Goal: Task Accomplishment & Management: Complete application form

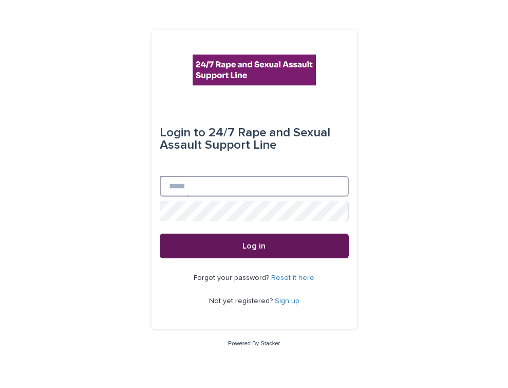
type input "**********"
click at [262, 246] on span "Log in" at bounding box center [254, 246] width 23 height 8
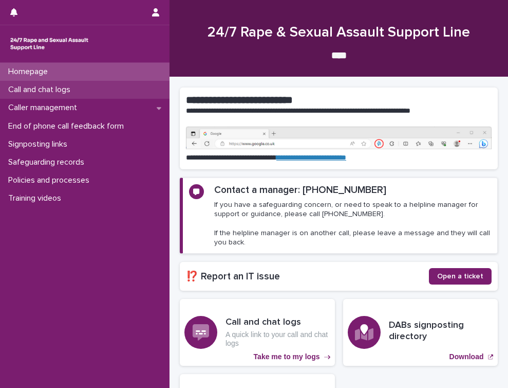
click at [62, 89] on p "Call and chat logs" at bounding box center [41, 90] width 75 height 10
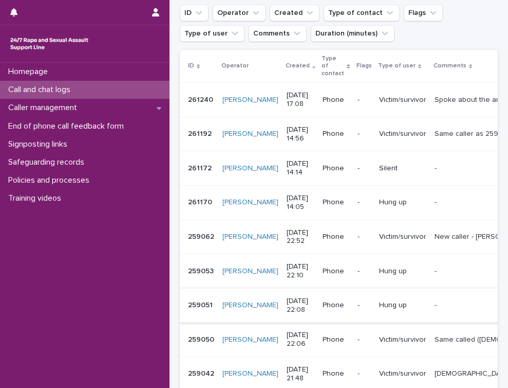
scroll to position [266, 0]
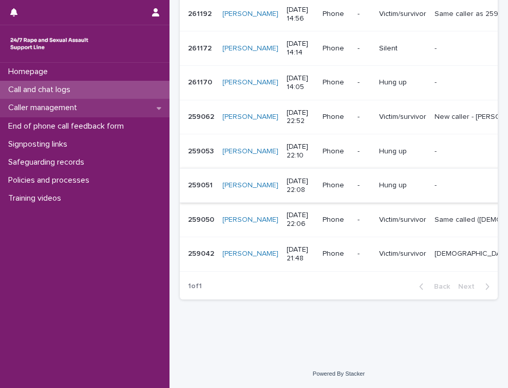
click at [161, 107] on icon at bounding box center [159, 107] width 5 height 7
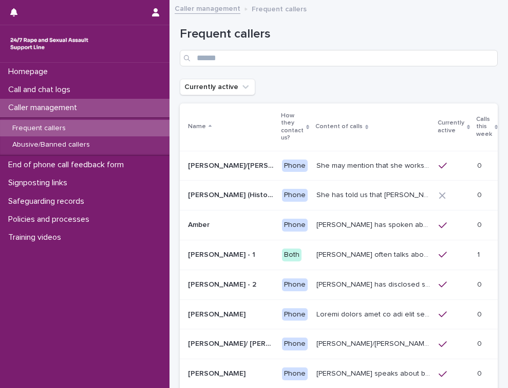
click at [59, 130] on p "Frequent callers" at bounding box center [39, 128] width 70 height 9
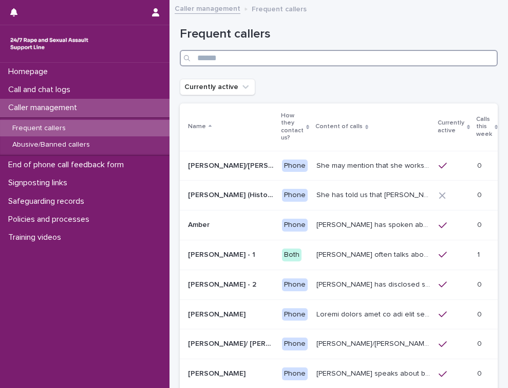
click at [255, 53] on input "Search" at bounding box center [339, 58] width 318 height 16
type input "******"
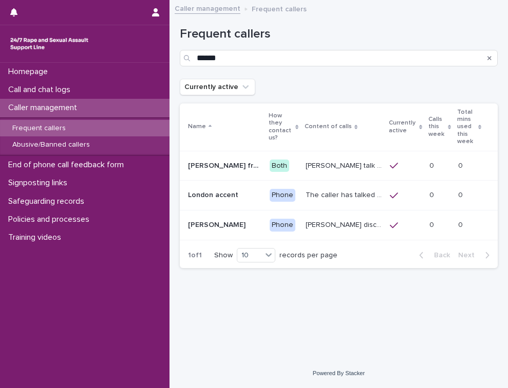
click at [317, 189] on p "The caller has talked about being paid for sex with older men. Gang ‘leaders’ a…" at bounding box center [345, 194] width 78 height 11
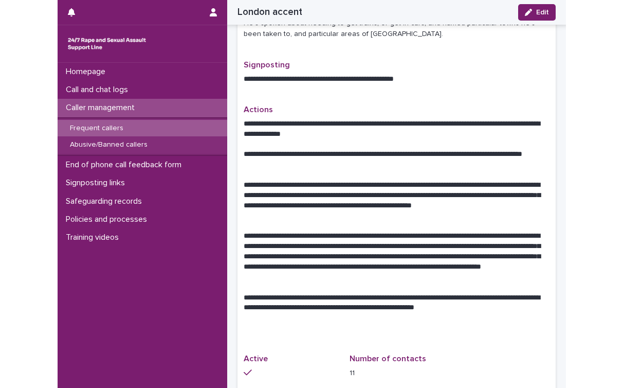
scroll to position [459, 0]
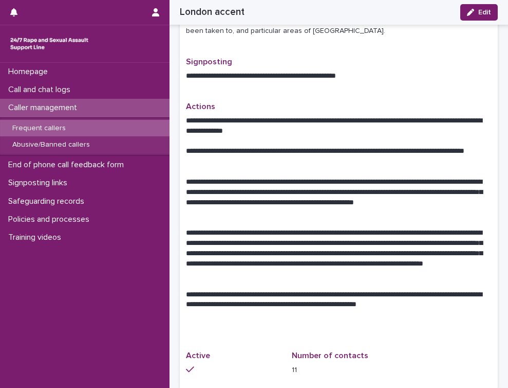
click at [271, 177] on p "**********" at bounding box center [339, 197] width 306 height 41
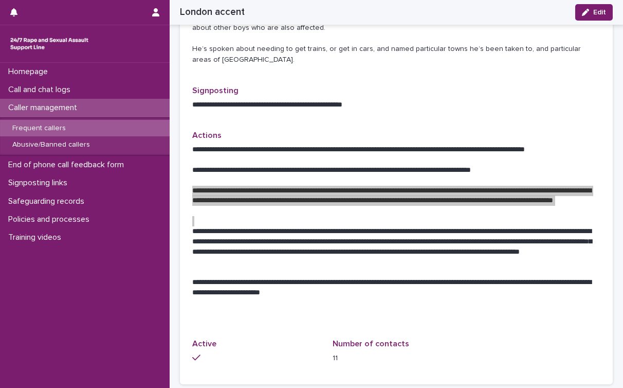
scroll to position [428, 0]
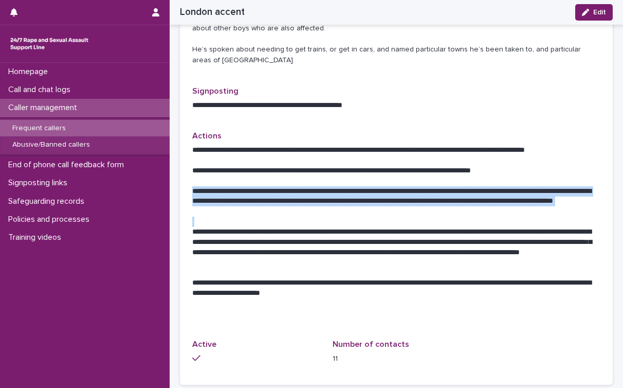
click at [365, 184] on p at bounding box center [396, 181] width 408 height 10
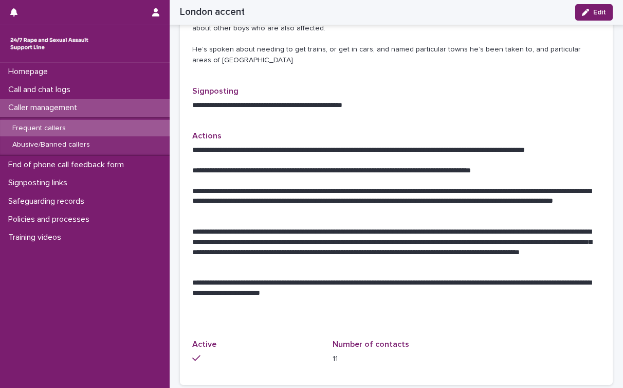
click at [361, 194] on p "**********" at bounding box center [396, 201] width 408 height 31
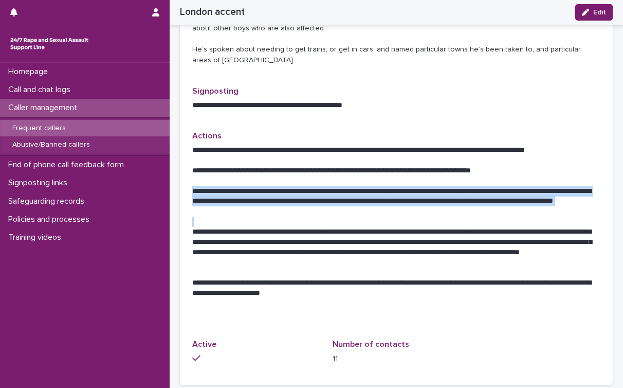
click at [361, 194] on p "**********" at bounding box center [396, 201] width 408 height 31
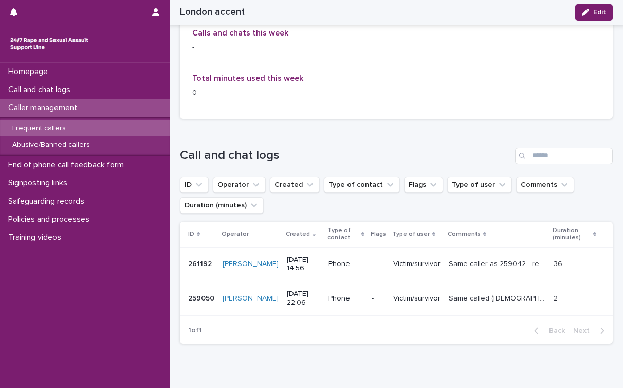
scroll to position [906, 0]
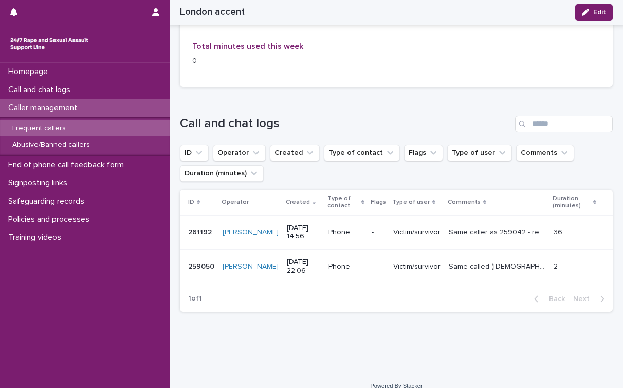
click at [451, 79] on div "Week beginning 15/09/2025 Calls and chats this week - Total minutes used this w…" at bounding box center [396, 19] width 433 height 136
click at [34, 106] on p "Caller management" at bounding box center [44, 108] width 81 height 10
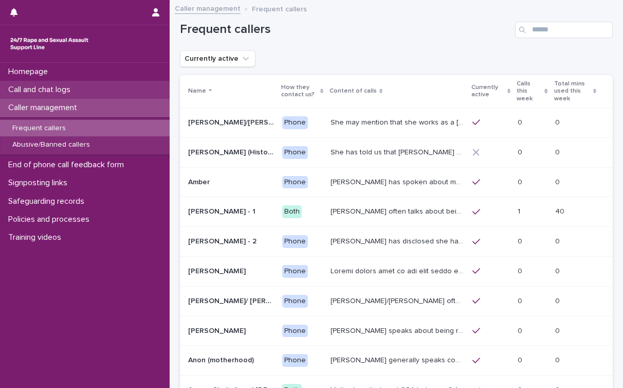
click at [44, 91] on p "Call and chat logs" at bounding box center [41, 90] width 75 height 10
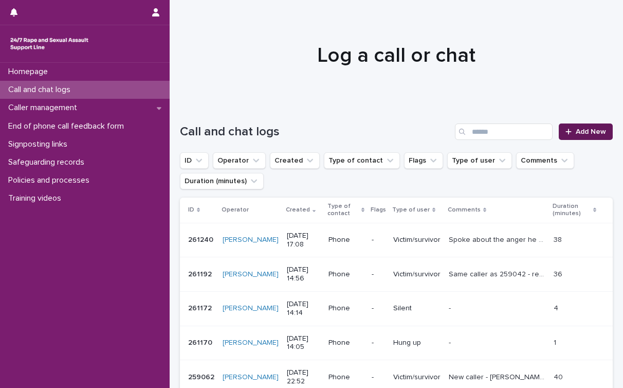
click at [508, 137] on link "Add New" at bounding box center [586, 131] width 54 height 16
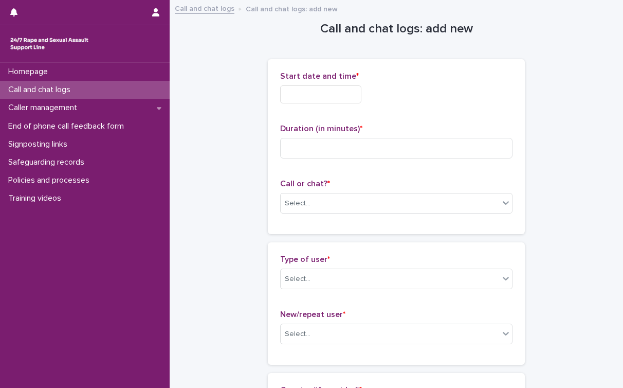
click at [349, 90] on input "text" at bounding box center [320, 94] width 81 height 18
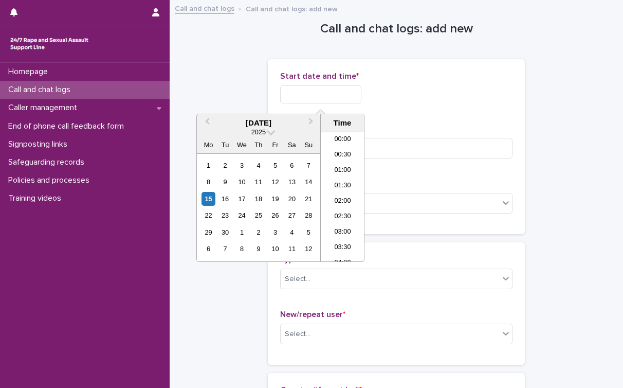
scroll to position [530, 0]
click at [350, 193] on li "19:00" at bounding box center [343, 196] width 44 height 15
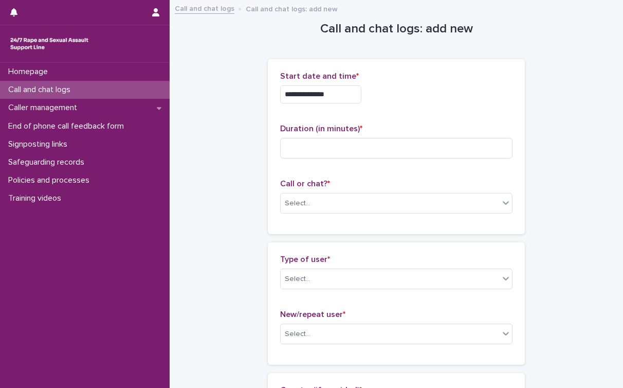
click at [347, 95] on input "**********" at bounding box center [320, 94] width 81 height 18
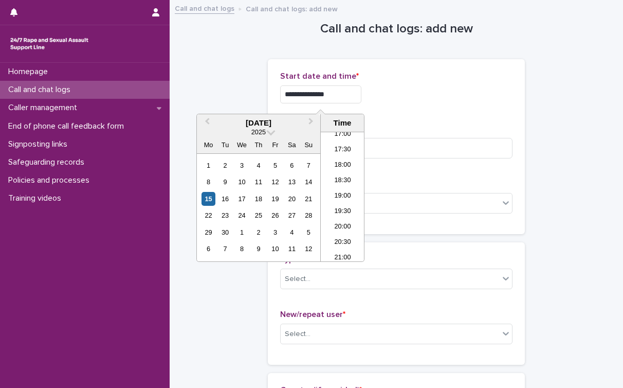
type input "**********"
click at [400, 92] on div "**********" at bounding box center [396, 94] width 232 height 18
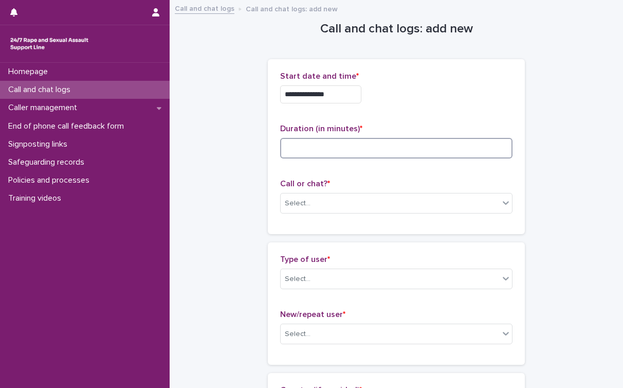
click at [324, 145] on input at bounding box center [396, 148] width 232 height 21
type input "*"
click at [319, 201] on div "Select..." at bounding box center [390, 203] width 219 height 17
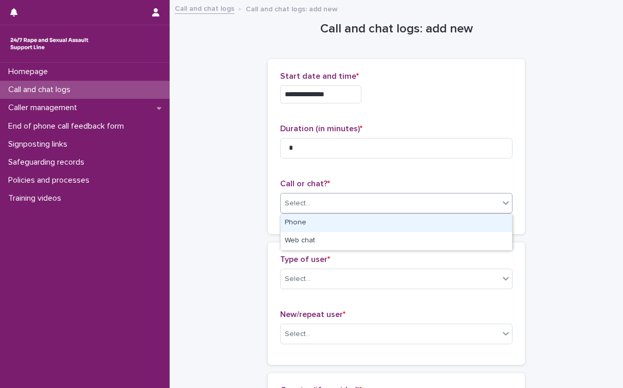
click at [306, 222] on div "Phone" at bounding box center [396, 223] width 231 height 18
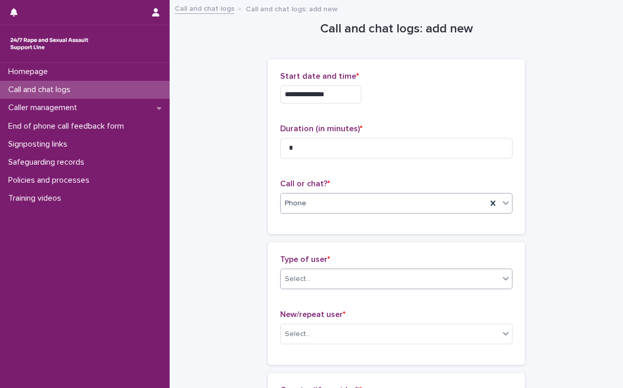
click at [308, 271] on div "Select..." at bounding box center [390, 278] width 219 height 17
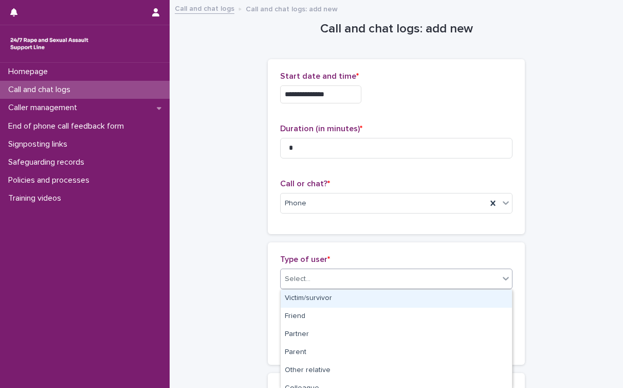
click at [307, 298] on div "Victim/survivor" at bounding box center [396, 298] width 231 height 18
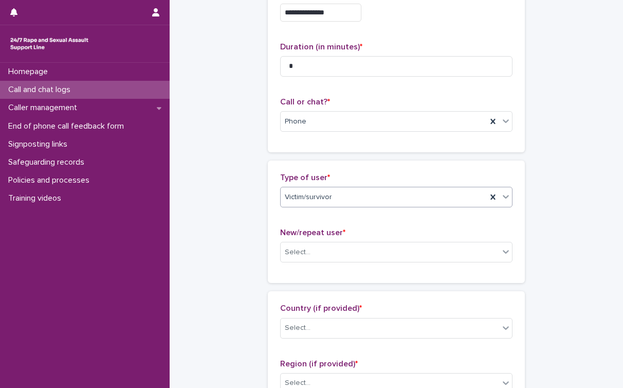
scroll to position [103, 0]
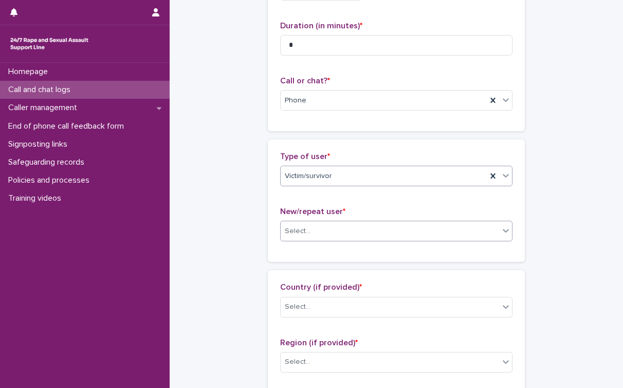
click at [338, 239] on div "Select..." at bounding box center [390, 231] width 219 height 17
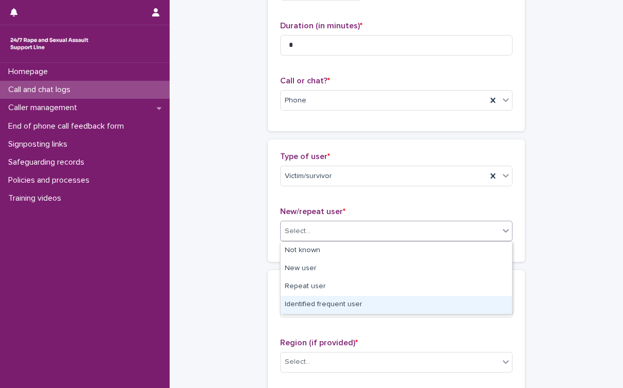
click at [326, 307] on div "Identified frequent user" at bounding box center [396, 305] width 231 height 18
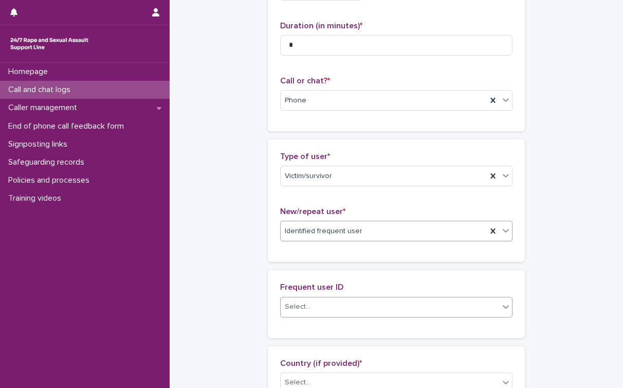
click at [321, 306] on div "Select..." at bounding box center [390, 306] width 219 height 17
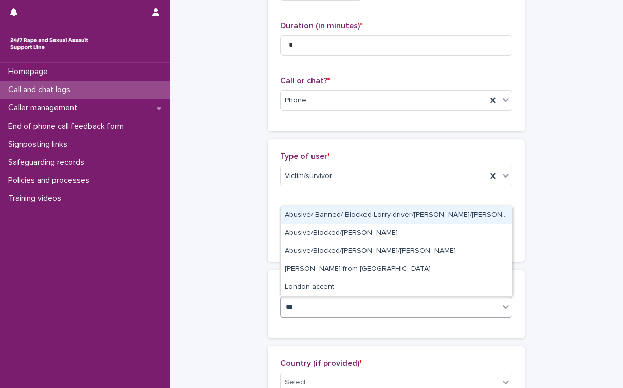
type input "****"
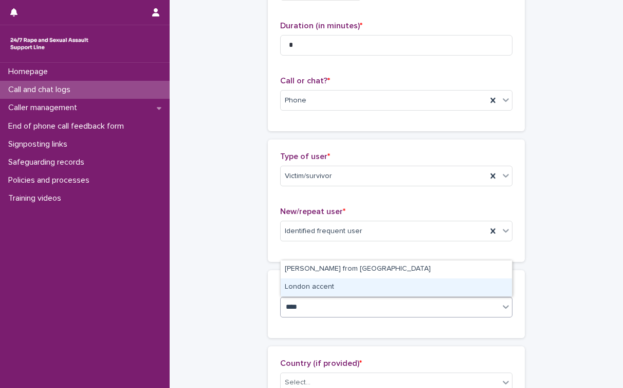
click at [337, 286] on div "London accent" at bounding box center [396, 287] width 231 height 18
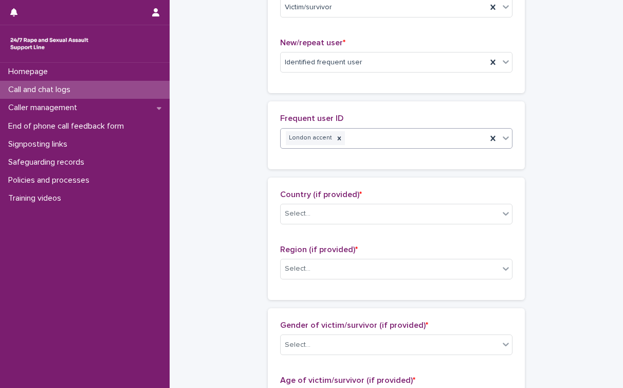
scroll to position [276, 0]
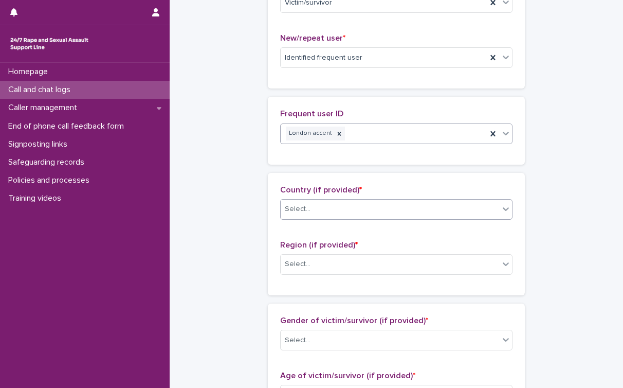
click at [328, 214] on div "Select..." at bounding box center [390, 209] width 219 height 17
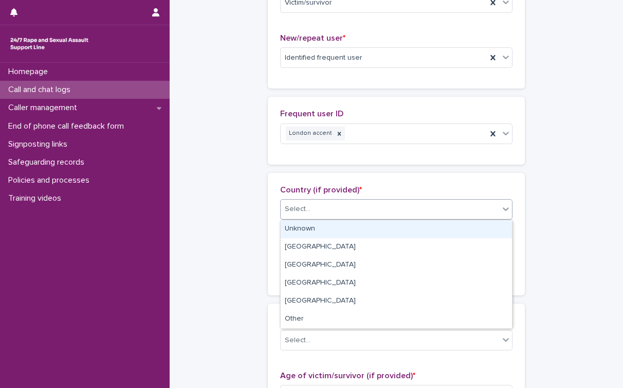
click at [316, 233] on div "Unknown" at bounding box center [396, 229] width 231 height 18
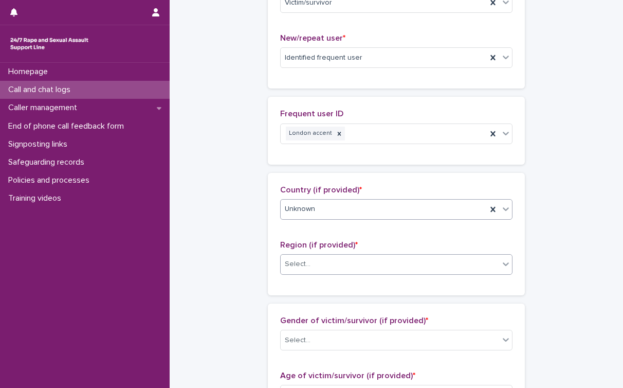
click at [312, 267] on div "Select..." at bounding box center [390, 264] width 219 height 17
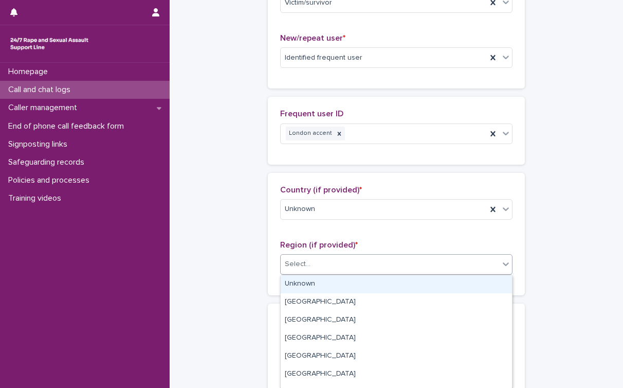
click at [306, 282] on div "Unknown" at bounding box center [396, 284] width 231 height 18
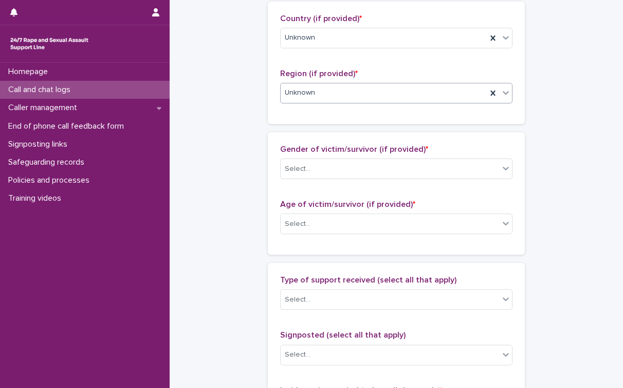
scroll to position [450, 0]
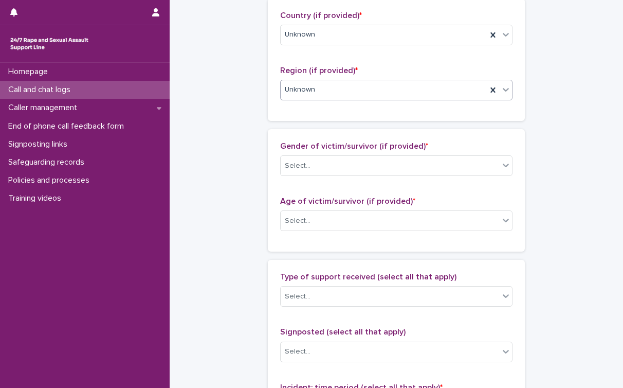
click at [353, 176] on div "Gender of victim/survivor (if provided) * Select..." at bounding box center [396, 162] width 232 height 43
click at [360, 164] on div "Select..." at bounding box center [390, 165] width 219 height 17
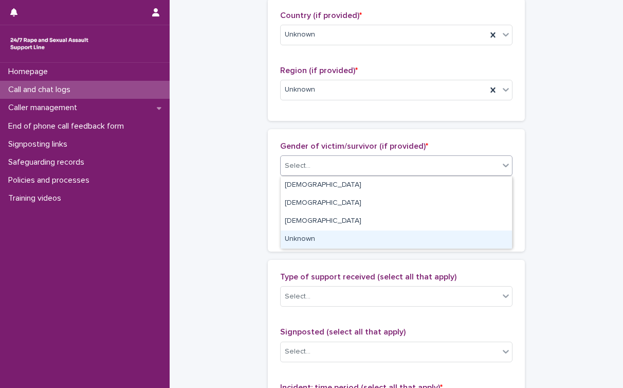
click at [323, 234] on div "Unknown" at bounding box center [396, 239] width 231 height 18
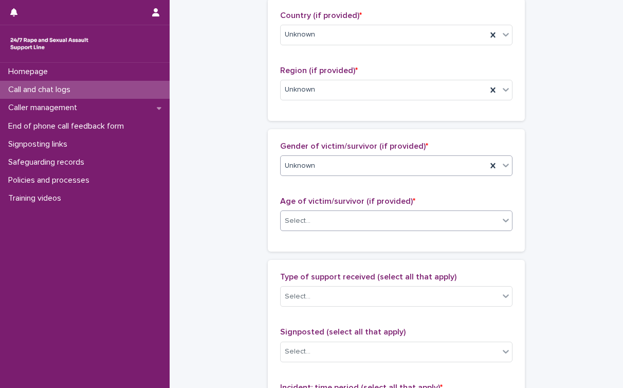
click at [323, 221] on div "Select..." at bounding box center [390, 220] width 219 height 17
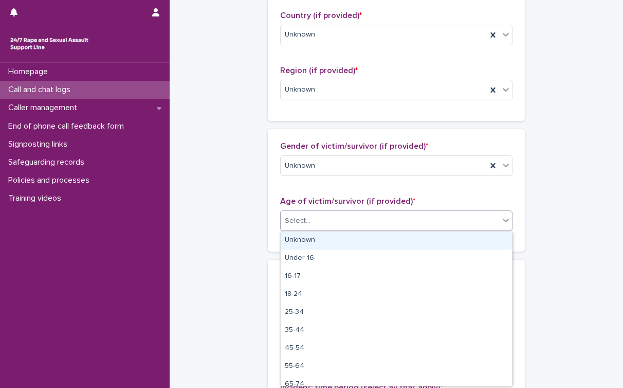
click at [312, 241] on div "Unknown" at bounding box center [396, 240] width 231 height 18
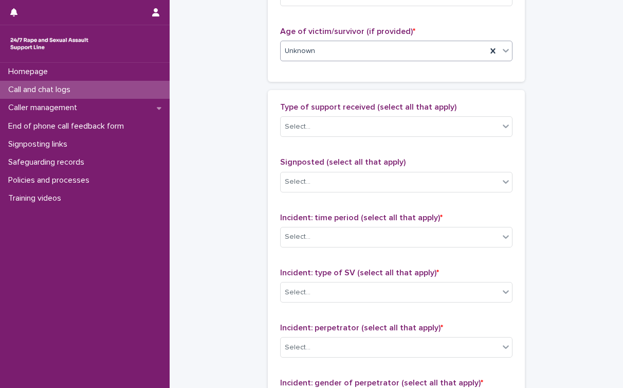
scroll to position [625, 0]
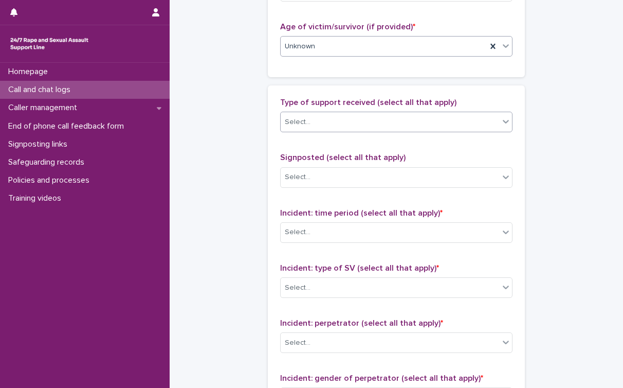
click at [369, 121] on div "Select..." at bounding box center [390, 122] width 219 height 17
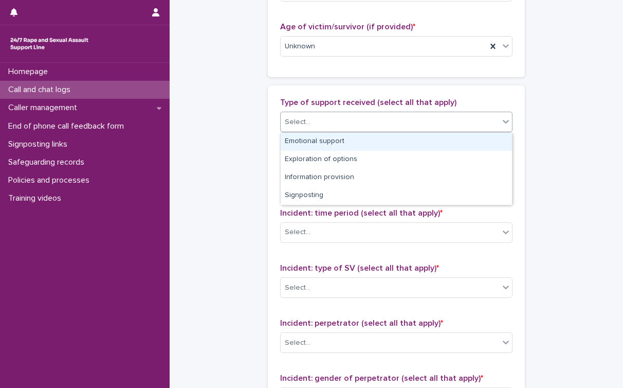
click at [351, 144] on div "Emotional support" at bounding box center [396, 142] width 231 height 18
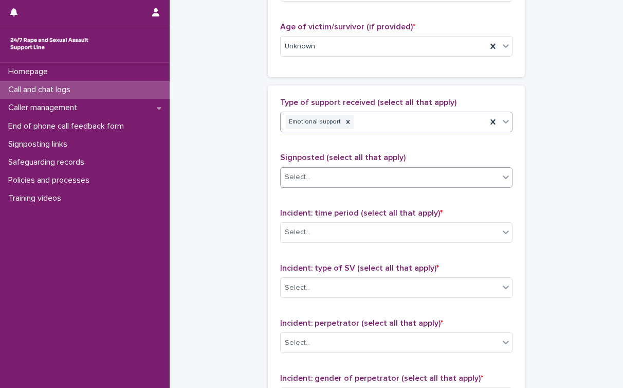
click at [353, 180] on div "Select..." at bounding box center [390, 177] width 219 height 17
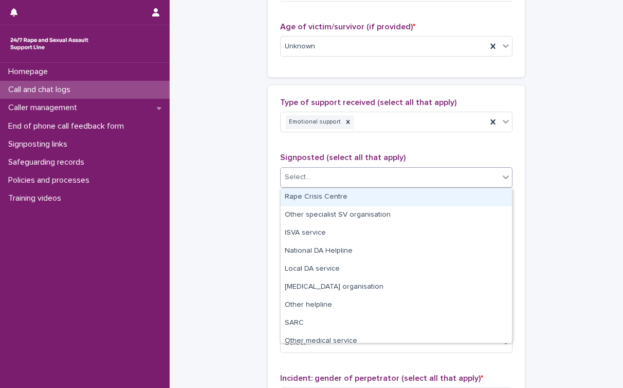
click at [344, 195] on div "Rape Crisis Centre" at bounding box center [396, 197] width 231 height 18
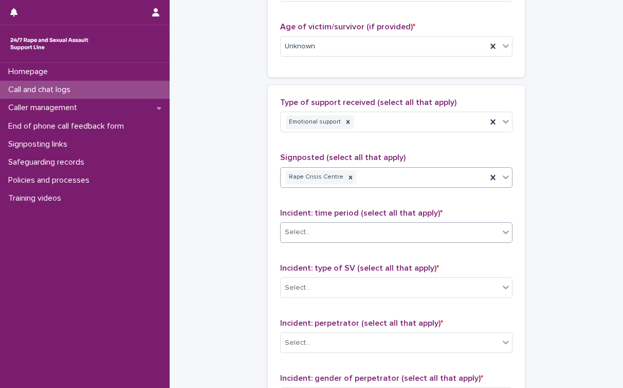
click at [340, 234] on div "Select..." at bounding box center [390, 232] width 219 height 17
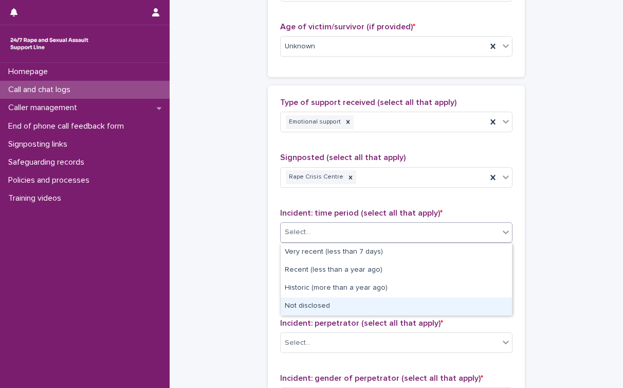
click at [319, 305] on div "Not disclosed" at bounding box center [396, 306] width 231 height 18
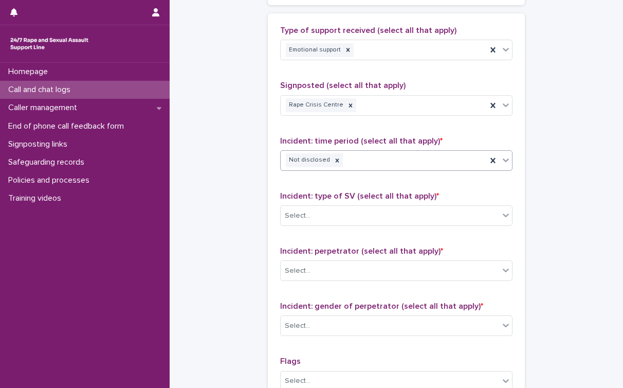
scroll to position [716, 0]
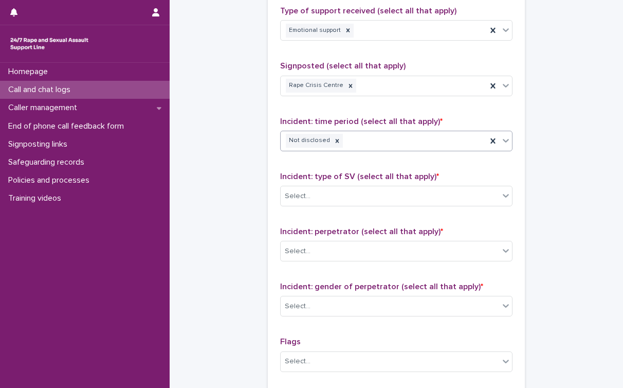
click at [356, 208] on div "Incident: type of SV (select all that apply) * Select..." at bounding box center [396, 193] width 232 height 43
click at [361, 198] on div "Select..." at bounding box center [390, 196] width 219 height 17
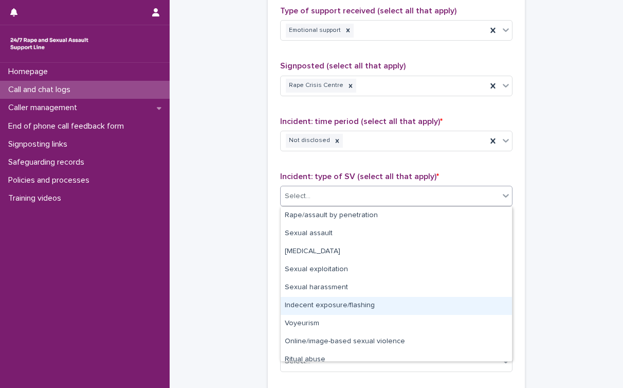
scroll to position [26, 0]
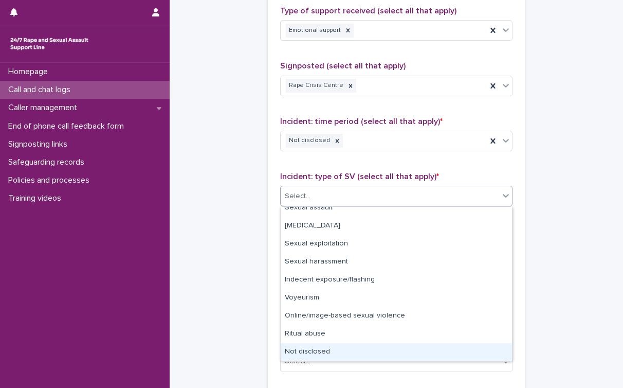
click at [315, 354] on div "Not disclosed" at bounding box center [396, 352] width 231 height 18
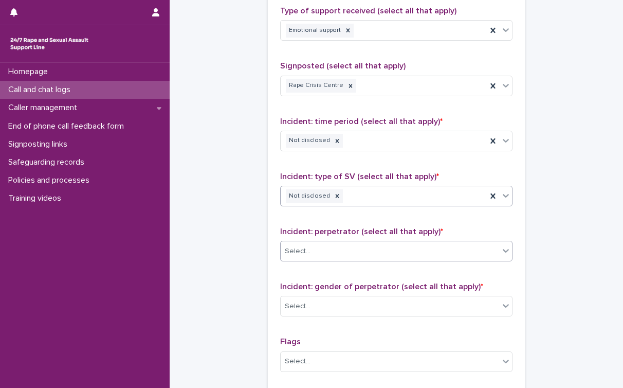
click at [343, 241] on div "Select..." at bounding box center [396, 251] width 232 height 21
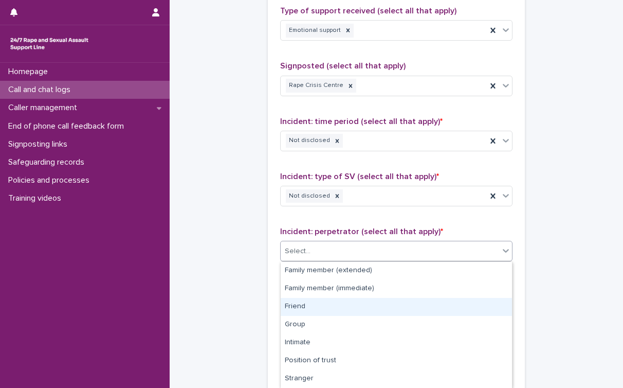
scroll to position [71, 0]
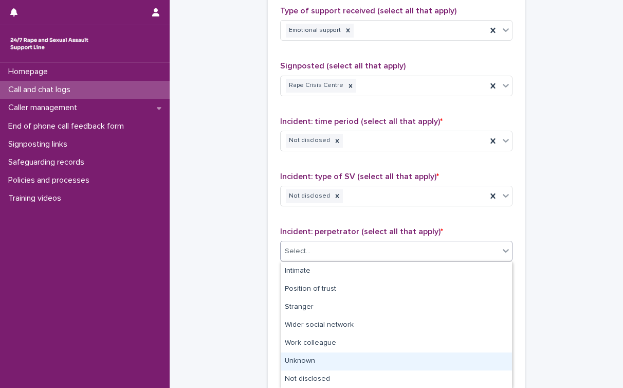
click at [306, 369] on div "Unknown" at bounding box center [396, 361] width 231 height 18
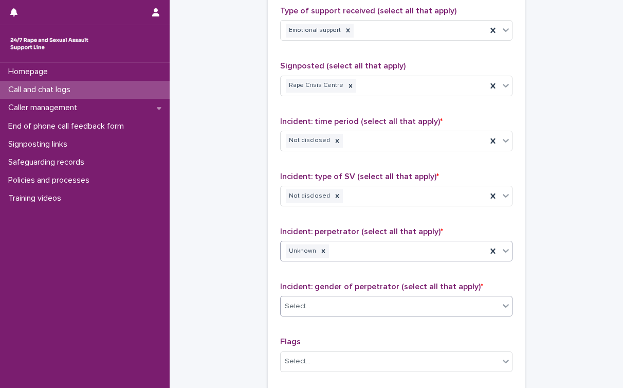
click at [312, 302] on input "text" at bounding box center [312, 306] width 1 height 9
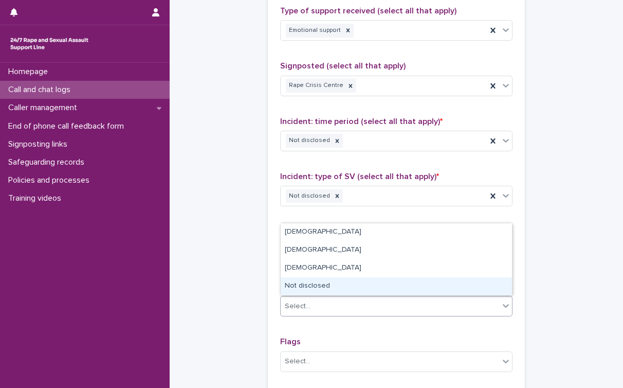
click at [310, 286] on div "Not disclosed" at bounding box center [396, 286] width 231 height 18
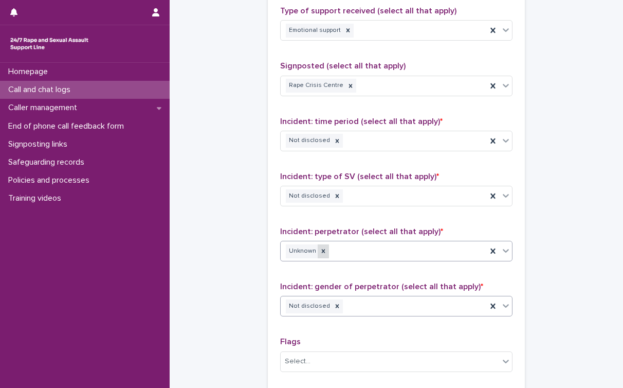
click at [321, 252] on icon at bounding box center [323, 250] width 7 height 7
click at [321, 252] on div "Unknown" at bounding box center [384, 251] width 206 height 18
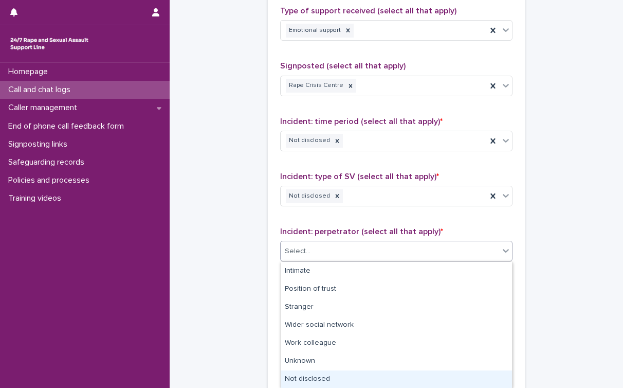
click at [307, 373] on div "Not disclosed" at bounding box center [396, 379] width 231 height 18
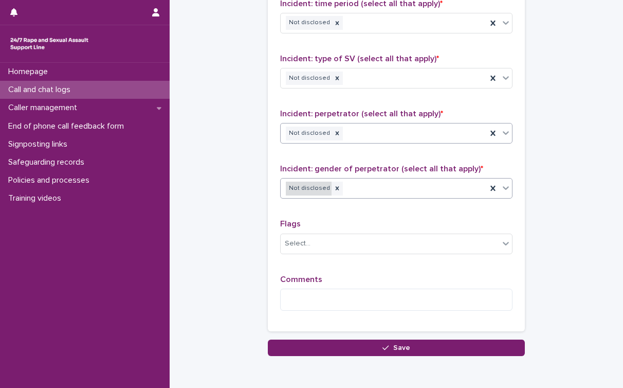
scroll to position [836, 0]
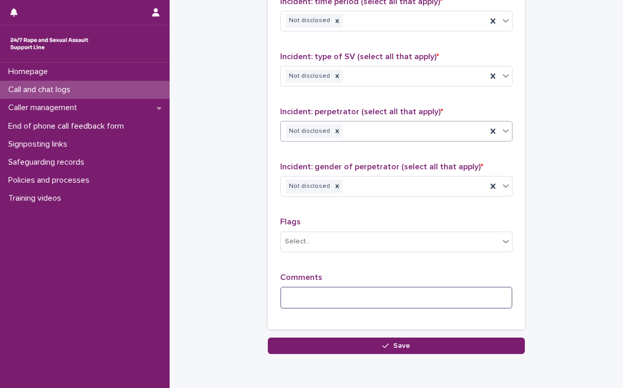
click at [331, 298] on textarea at bounding box center [396, 297] width 232 height 22
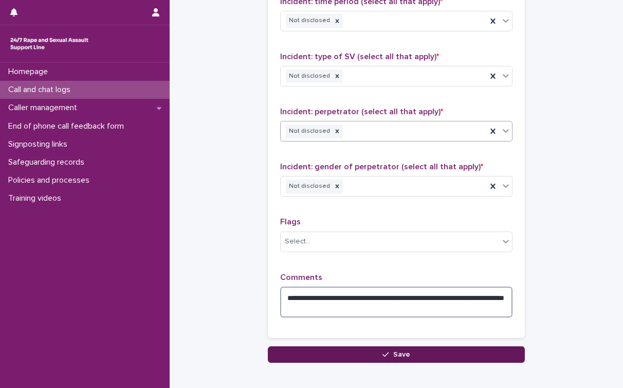
type textarea "**********"
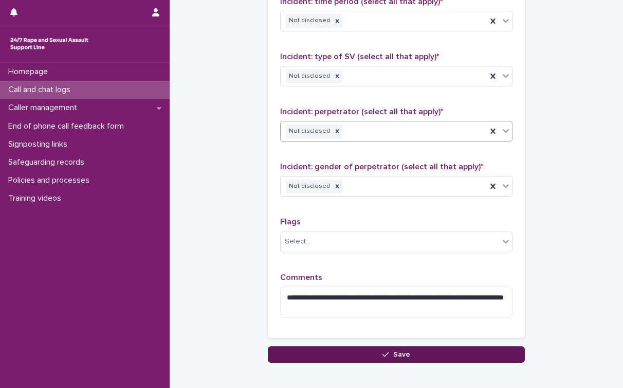
click at [363, 349] on button "Save" at bounding box center [396, 354] width 257 height 16
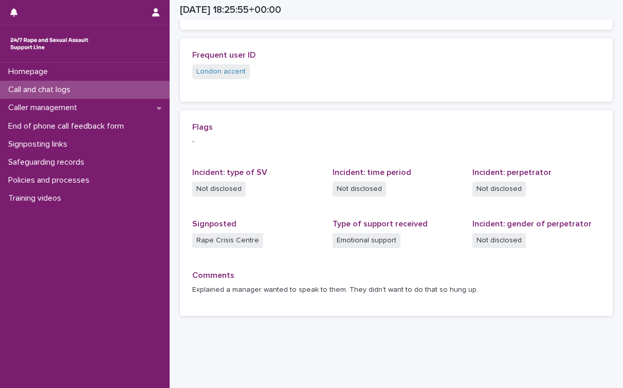
scroll to position [241, 0]
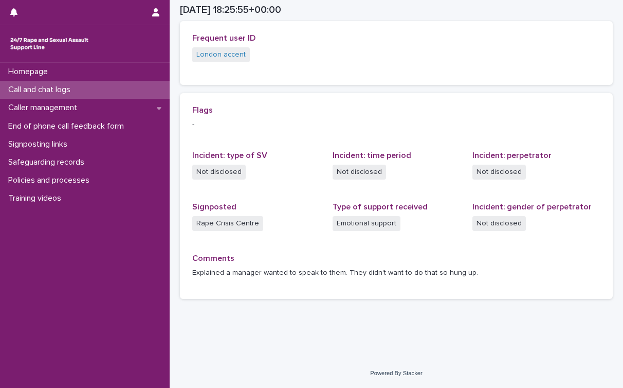
click at [49, 89] on p "Call and chat logs" at bounding box center [41, 90] width 75 height 10
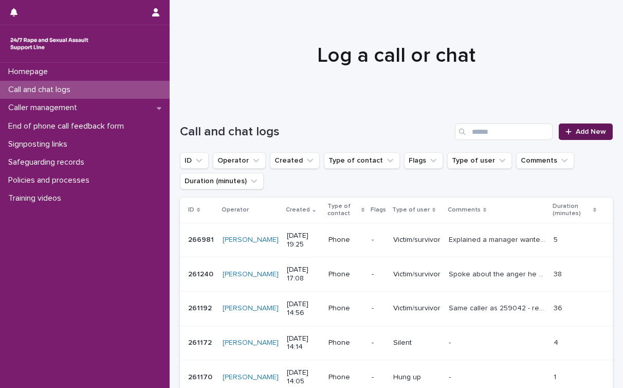
click at [508, 136] on link "Add New" at bounding box center [586, 131] width 54 height 16
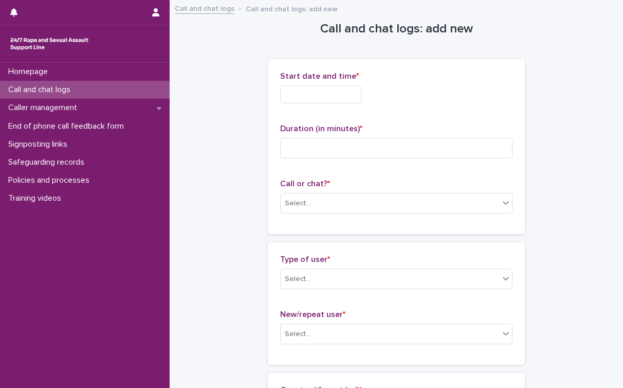
click at [354, 94] on input "text" at bounding box center [320, 94] width 81 height 18
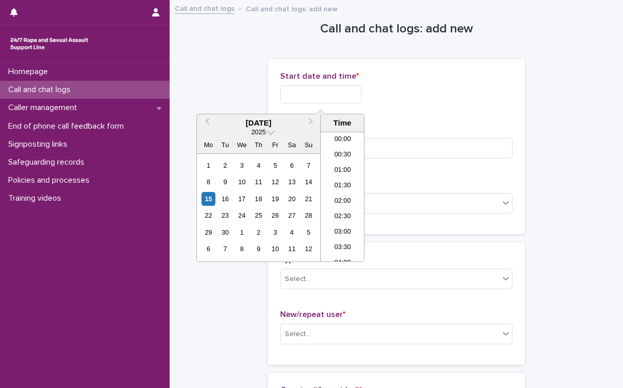
scroll to position [530, 0]
click at [505, 87] on div "*****" at bounding box center [396, 94] width 232 height 18
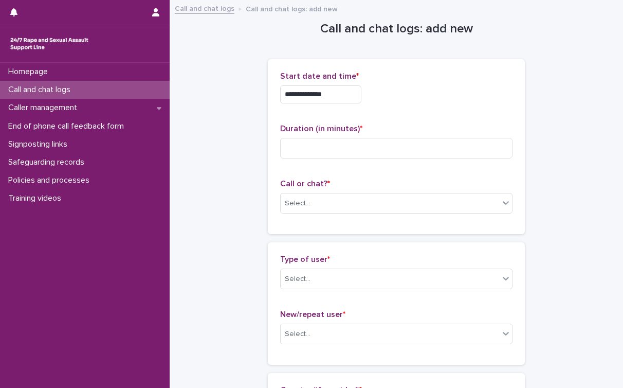
click at [335, 98] on input "**********" at bounding box center [320, 94] width 81 height 18
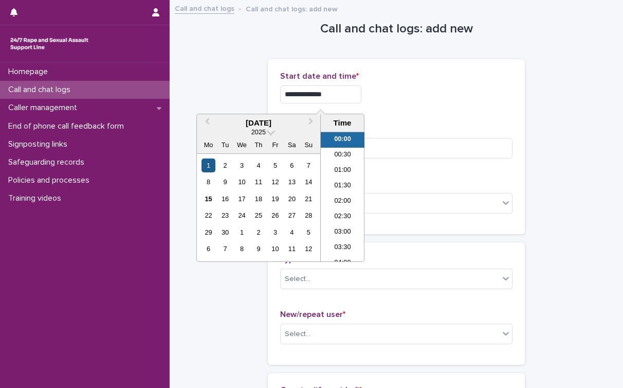
click at [210, 167] on div "1" at bounding box center [209, 165] width 14 height 14
click at [351, 190] on li "19:00" at bounding box center [343, 192] width 44 height 15
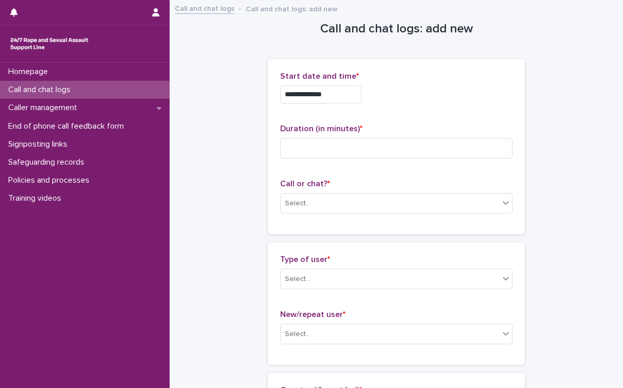
click at [346, 95] on input "**********" at bounding box center [320, 94] width 81 height 18
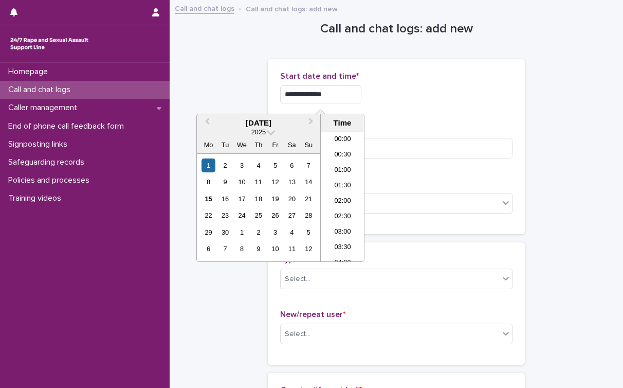
scroll to position [530, 0]
type input "**********"
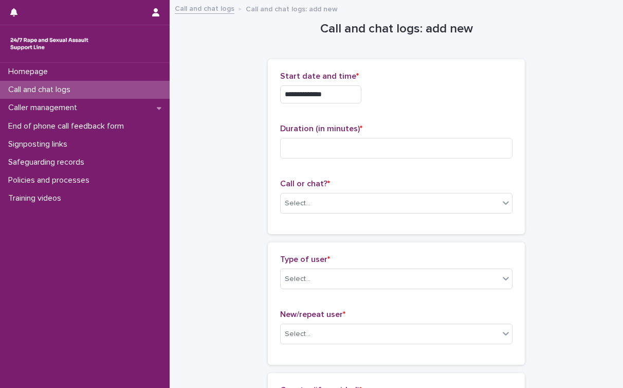
click at [443, 91] on div "**********" at bounding box center [396, 94] width 232 height 18
click at [365, 136] on div "Duration (in minutes) *" at bounding box center [396, 145] width 232 height 43
click at [364, 142] on input at bounding box center [396, 148] width 232 height 21
type input "*"
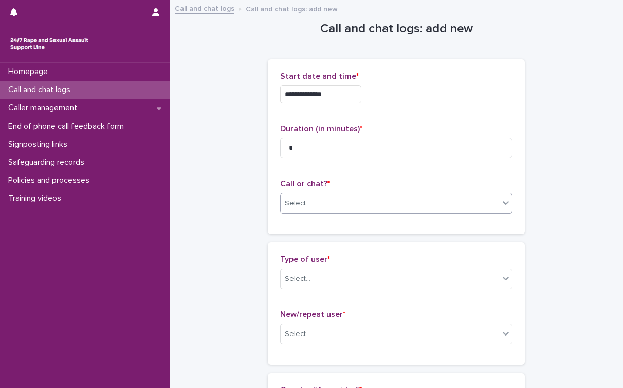
click at [300, 210] on div "Select..." at bounding box center [390, 203] width 219 height 17
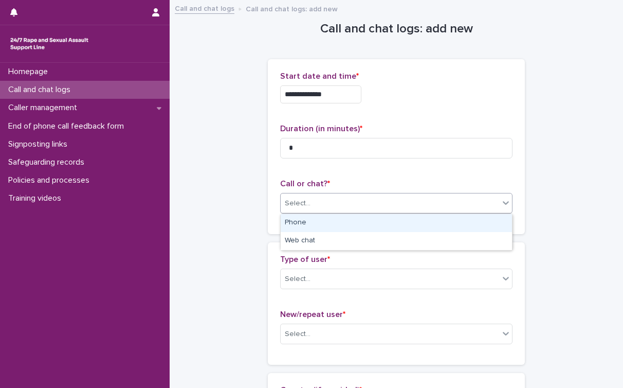
click at [300, 228] on div "Phone" at bounding box center [396, 223] width 231 height 18
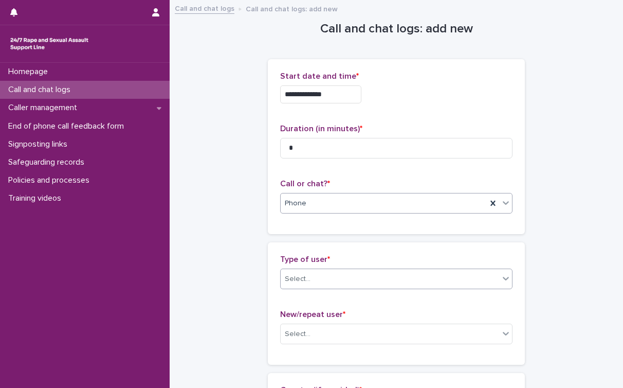
click at [302, 270] on div "Select..." at bounding box center [390, 278] width 219 height 17
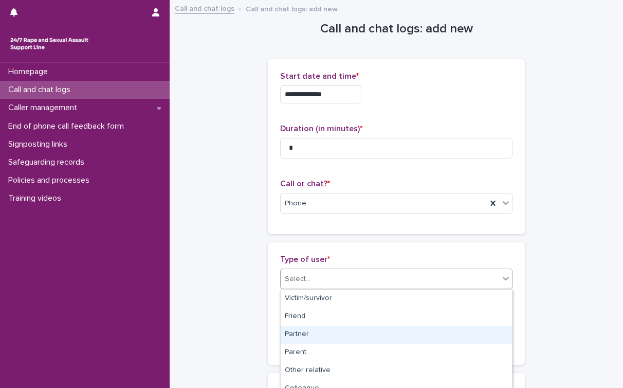
scroll to position [171, 0]
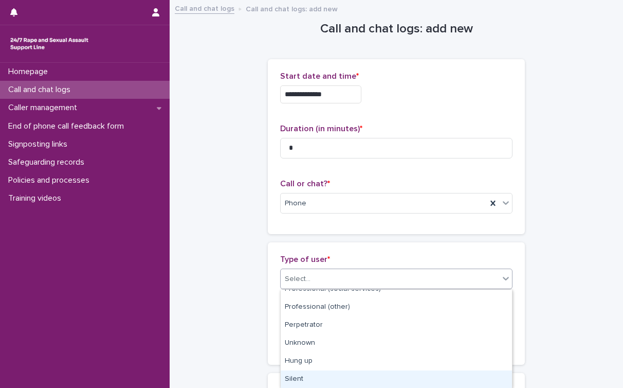
click at [305, 377] on div "Silent" at bounding box center [396, 379] width 231 height 18
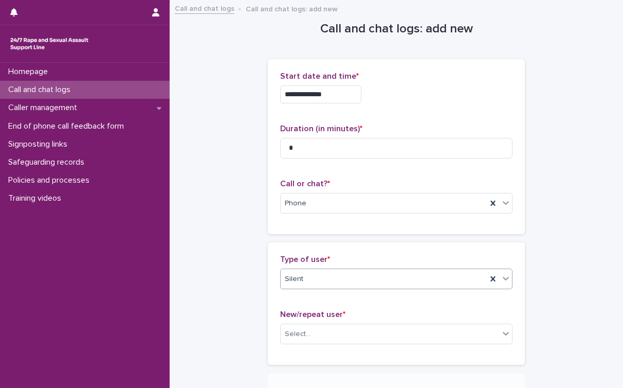
click at [232, 313] on div "**********" at bounding box center [396, 239] width 433 height 476
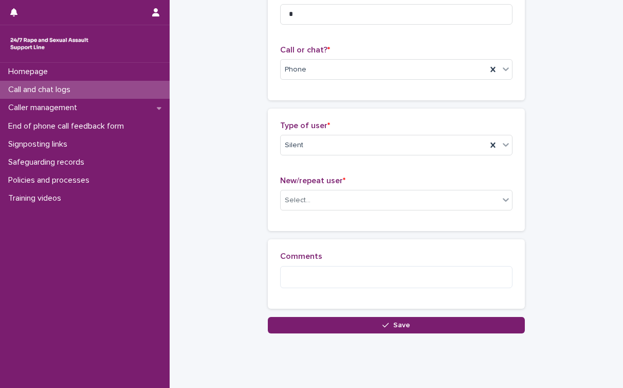
scroll to position [159, 0]
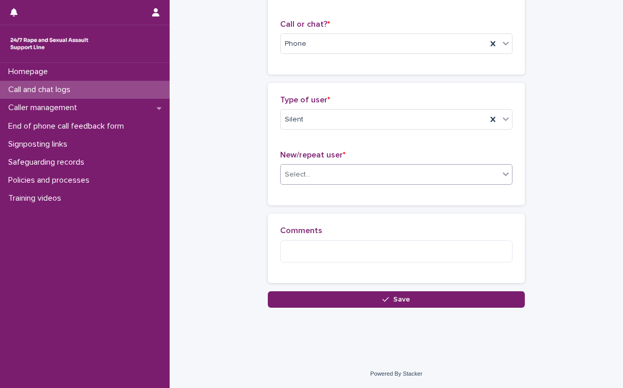
click at [350, 175] on div "Select..." at bounding box center [390, 174] width 219 height 17
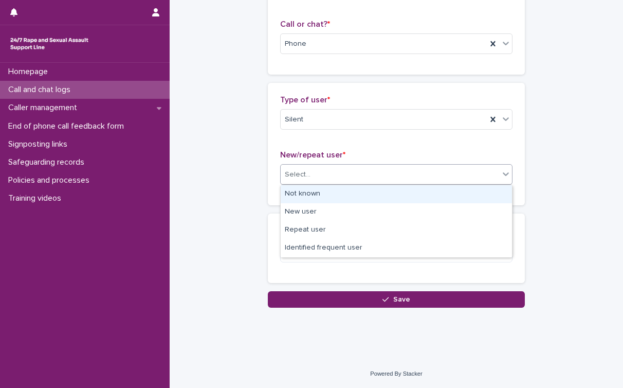
click at [321, 198] on div "Not known" at bounding box center [396, 194] width 231 height 18
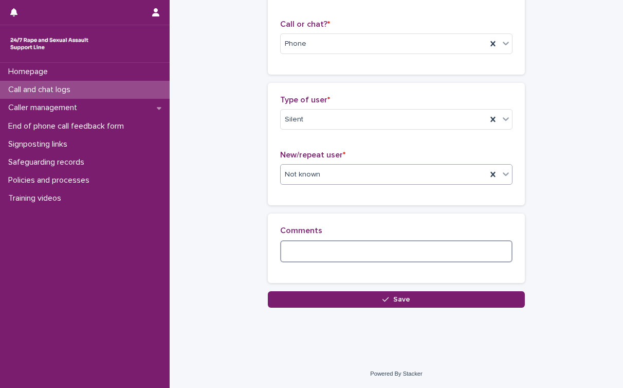
click at [317, 245] on textarea at bounding box center [396, 251] width 232 height 22
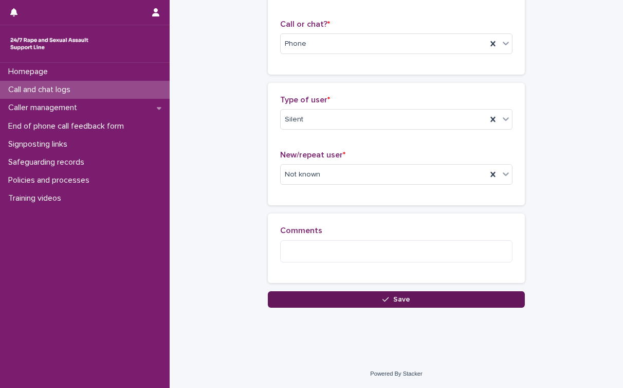
click at [394, 299] on span "Save" at bounding box center [401, 299] width 17 height 7
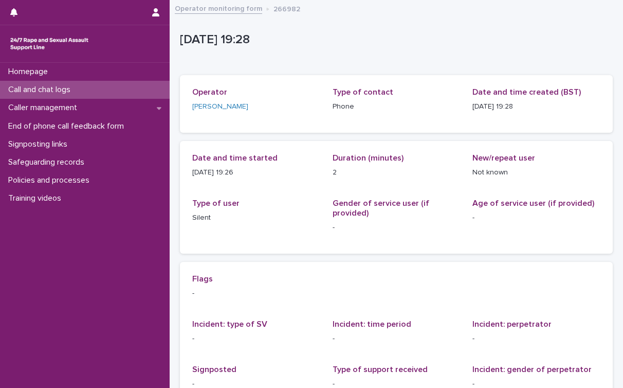
click at [51, 89] on p "Call and chat logs" at bounding box center [41, 90] width 75 height 10
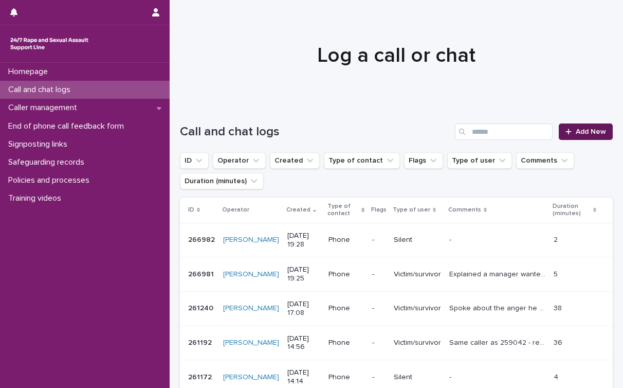
click at [508, 135] on link "Add New" at bounding box center [586, 131] width 54 height 16
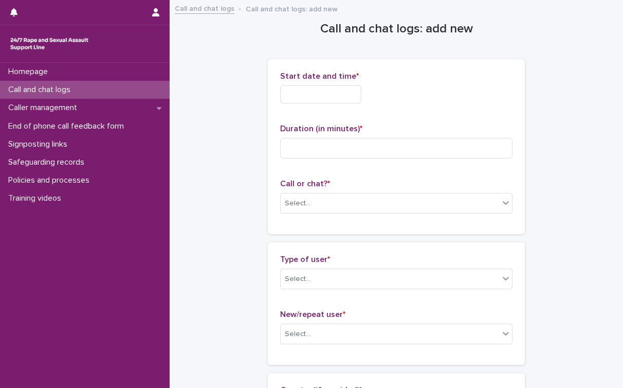
click at [324, 95] on input "text" at bounding box center [320, 94] width 81 height 18
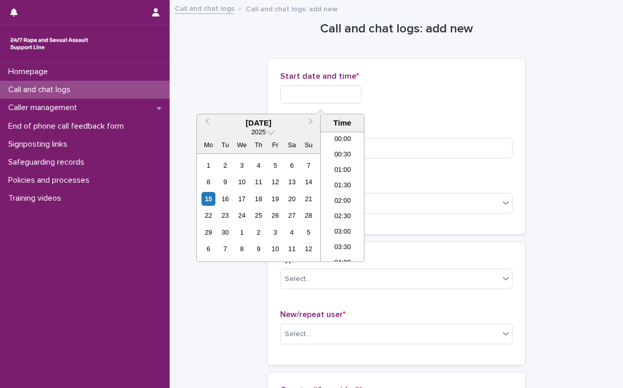
scroll to position [560, 0]
type input "**********"
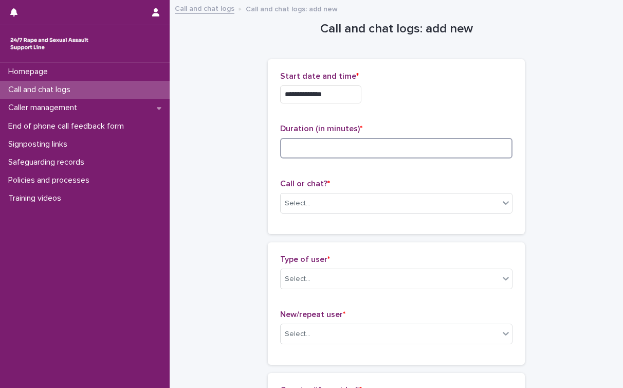
click at [322, 147] on input at bounding box center [396, 148] width 232 height 21
type input "**"
click at [318, 195] on div "Select..." at bounding box center [390, 203] width 219 height 17
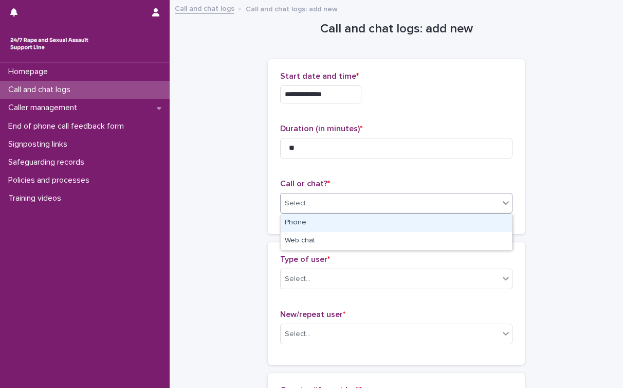
click at [314, 220] on div "Phone" at bounding box center [396, 223] width 231 height 18
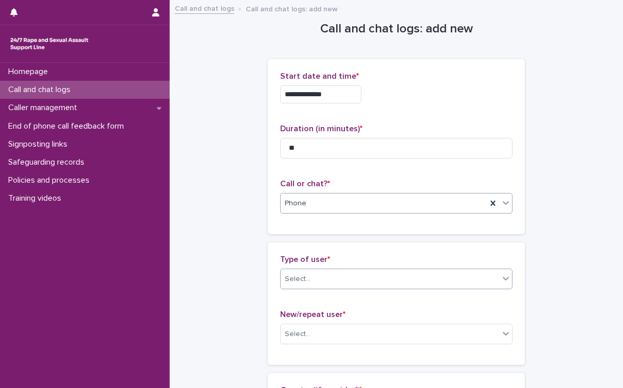
click at [308, 279] on div "Select..." at bounding box center [298, 279] width 26 height 11
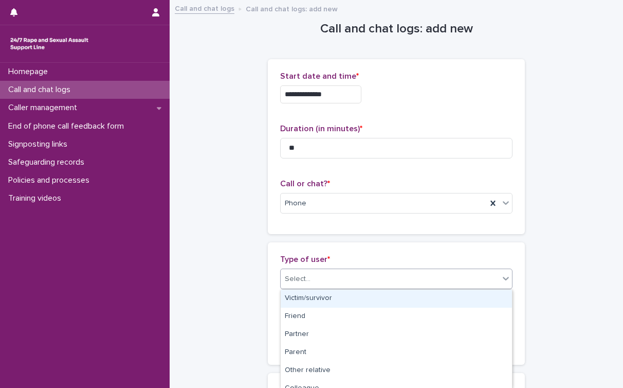
click at [309, 297] on div "Victim/survivor" at bounding box center [396, 298] width 231 height 18
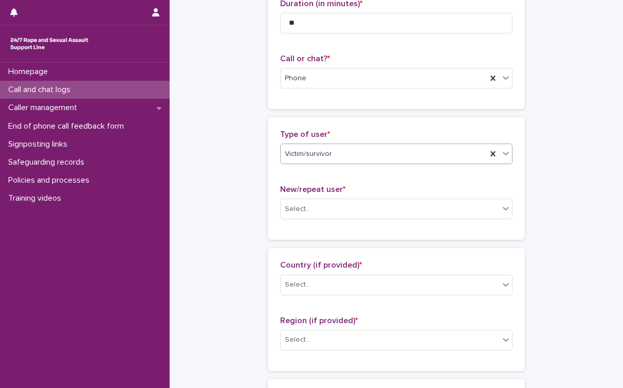
scroll to position [125, 0]
click at [347, 204] on div "Select..." at bounding box center [390, 208] width 219 height 17
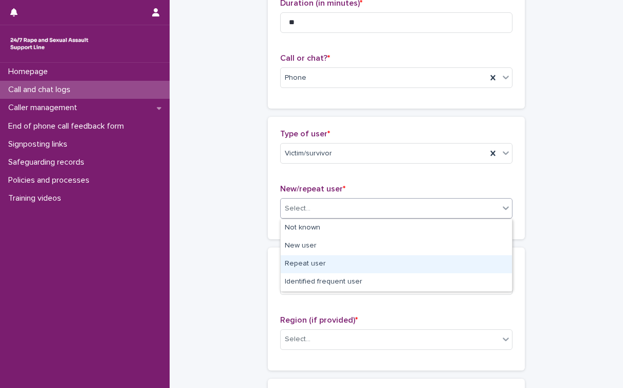
click at [327, 259] on div "Repeat user" at bounding box center [396, 264] width 231 height 18
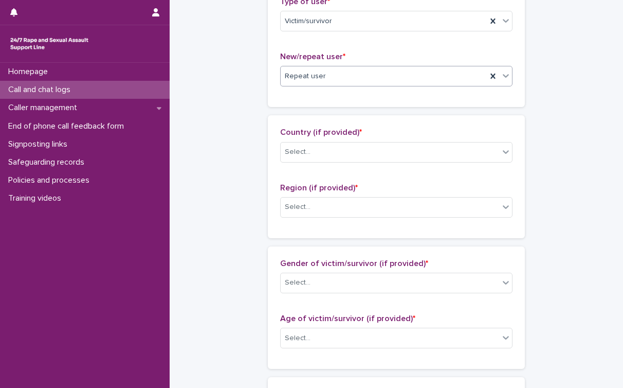
scroll to position [265, 0]
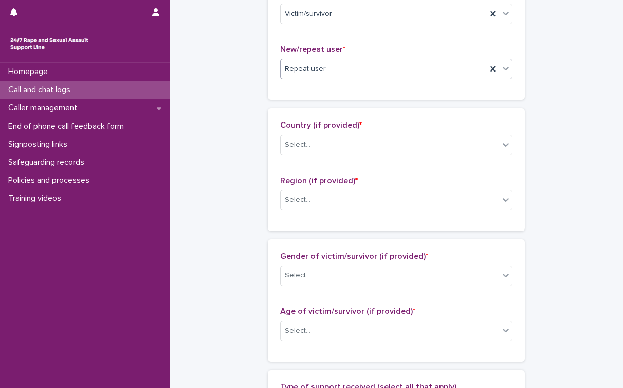
click at [341, 155] on div "Country (if provided) * Select..." at bounding box center [396, 141] width 232 height 43
click at [342, 145] on div "Select..." at bounding box center [390, 144] width 219 height 17
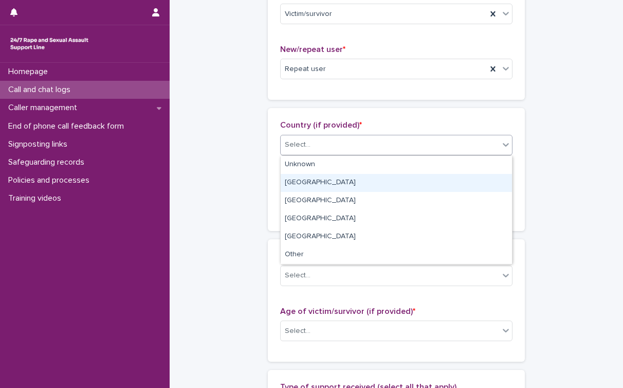
click at [322, 183] on div "England" at bounding box center [396, 183] width 231 height 18
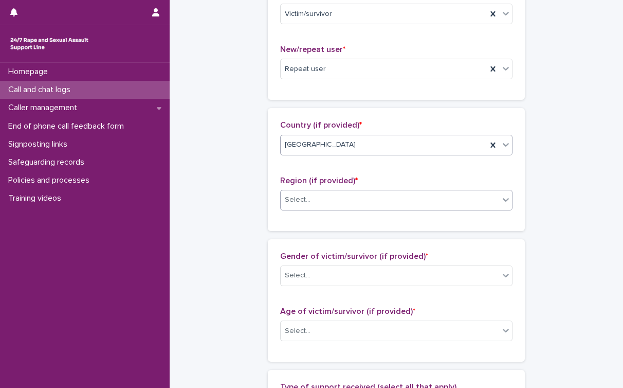
click at [317, 195] on div "Select..." at bounding box center [390, 199] width 219 height 17
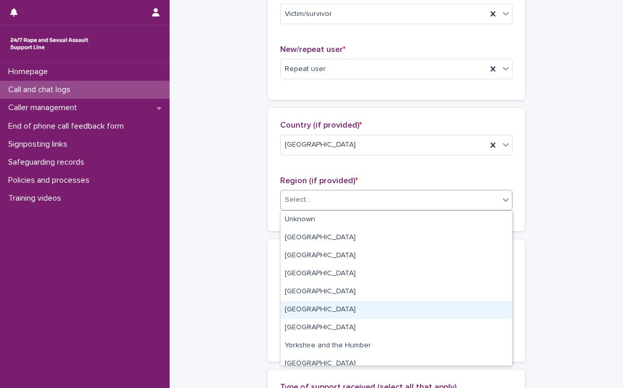
scroll to position [44, 0]
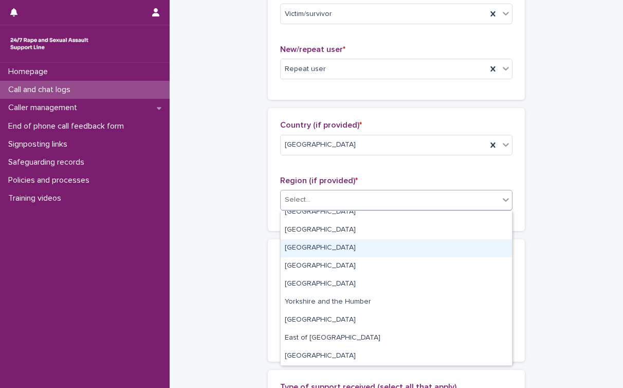
click at [313, 246] on div "West Midlands" at bounding box center [396, 248] width 231 height 18
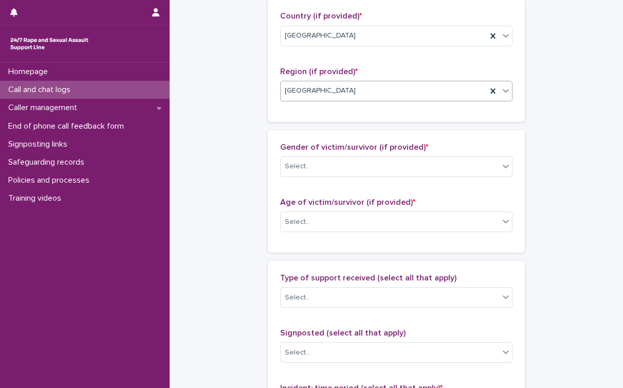
scroll to position [399, 0]
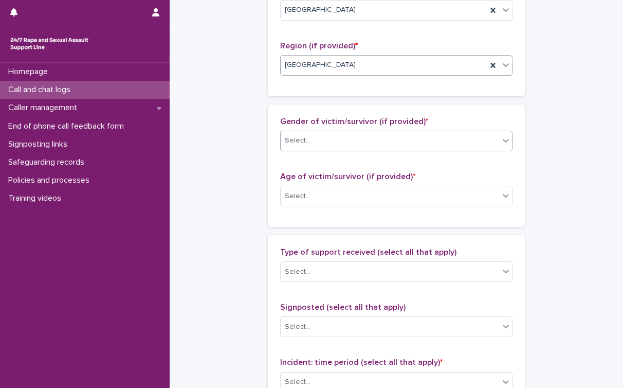
click at [343, 136] on div "Select..." at bounding box center [390, 140] width 219 height 17
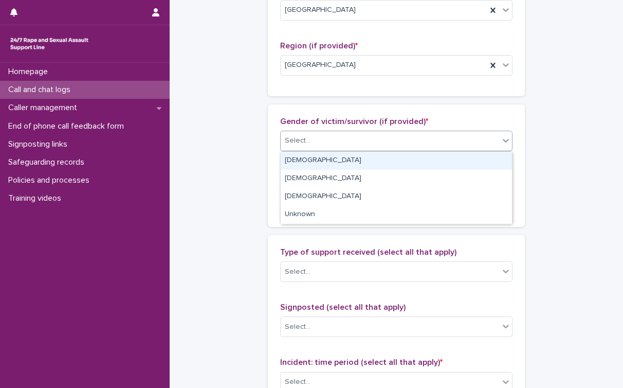
click at [325, 158] on div "Female" at bounding box center [396, 161] width 231 height 18
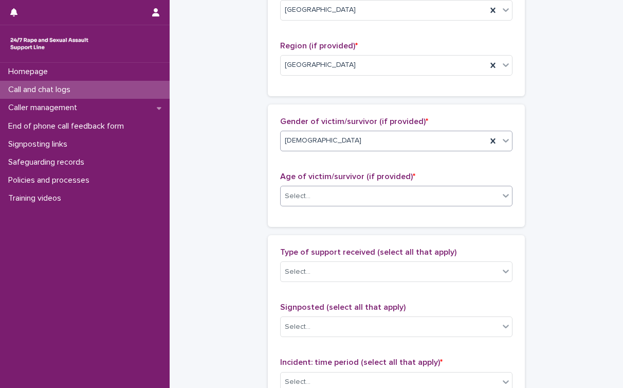
click at [329, 187] on div "Select..." at bounding box center [396, 196] width 232 height 21
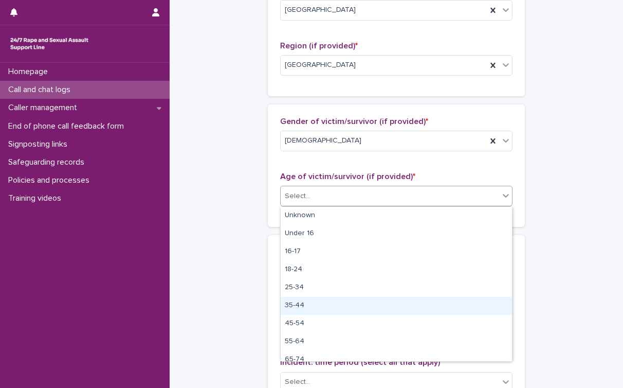
click at [306, 307] on div "35-44" at bounding box center [396, 306] width 231 height 18
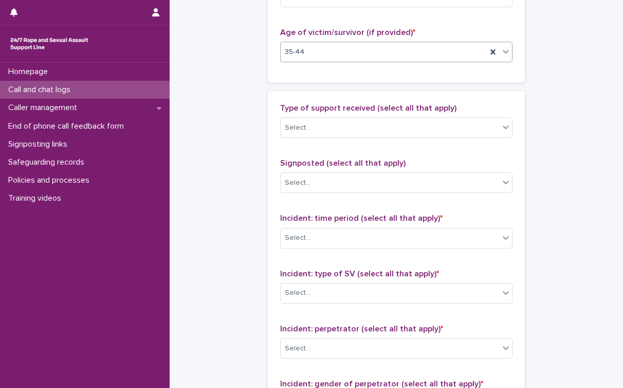
scroll to position [543, 0]
click at [347, 130] on div "Select..." at bounding box center [390, 128] width 219 height 17
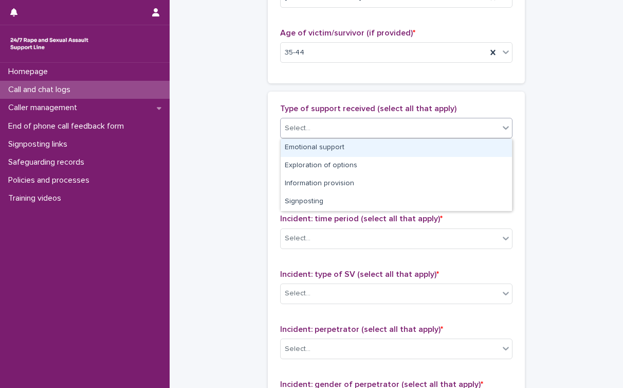
click at [342, 147] on div "Emotional support" at bounding box center [396, 148] width 231 height 18
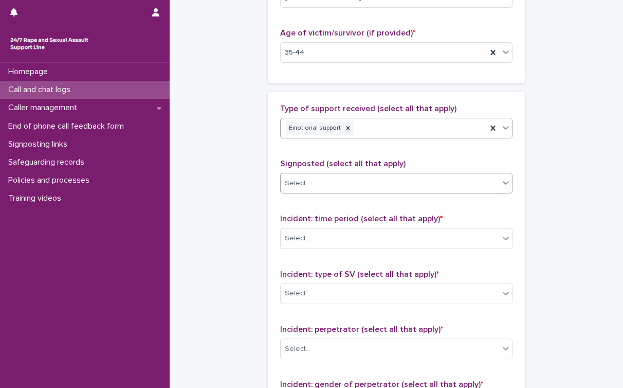
click at [328, 183] on div "Select..." at bounding box center [390, 183] width 219 height 17
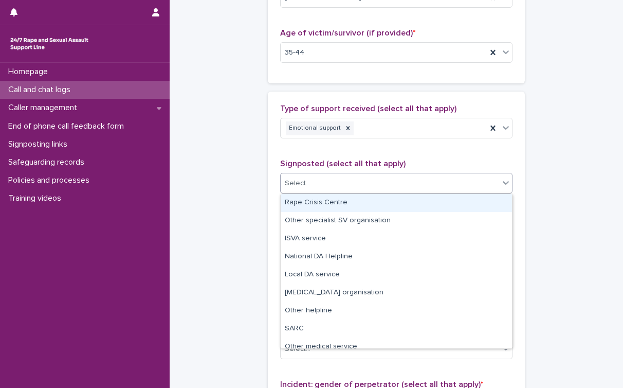
click at [322, 206] on div "Rape Crisis Centre" at bounding box center [396, 203] width 231 height 18
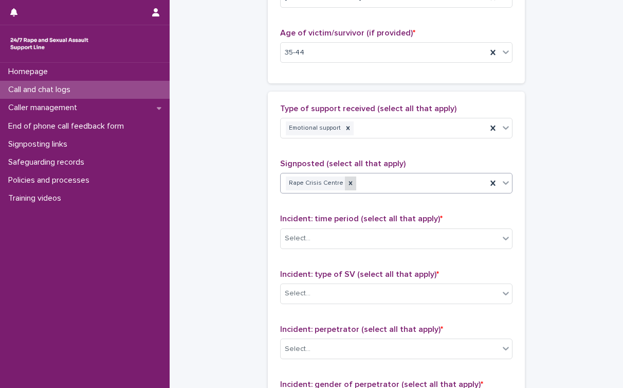
click at [348, 185] on icon at bounding box center [350, 182] width 7 height 7
click at [348, 185] on div "Rape Crisis Centre" at bounding box center [384, 183] width 206 height 18
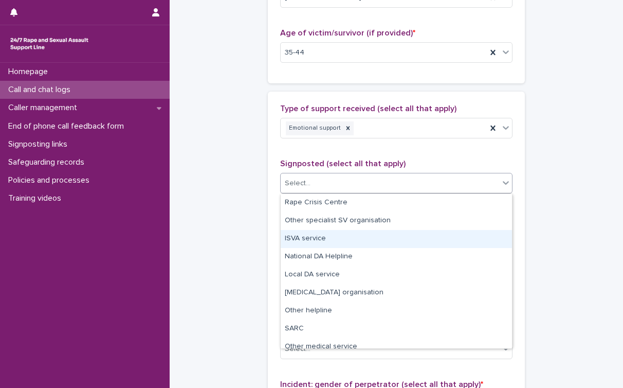
click at [323, 238] on div "ISVA service" at bounding box center [396, 239] width 231 height 18
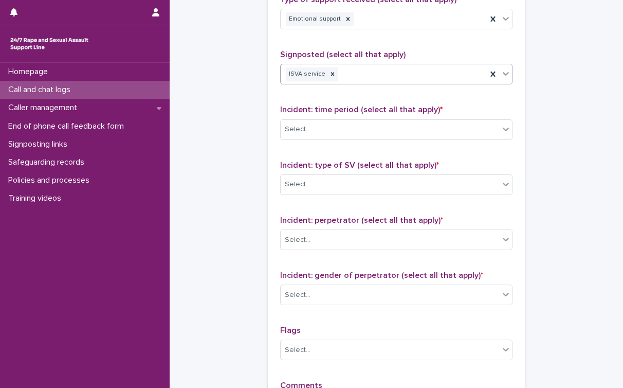
scroll to position [667, 0]
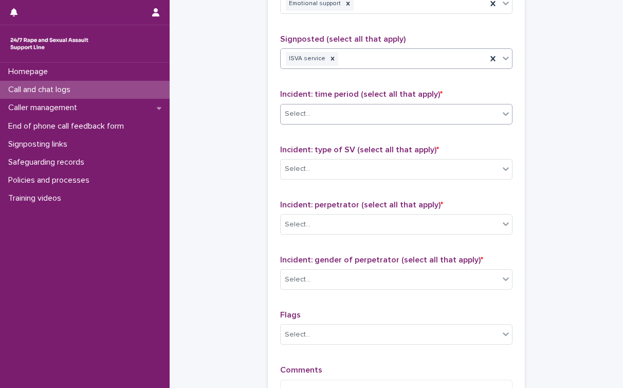
click at [362, 104] on div "Select..." at bounding box center [396, 114] width 232 height 21
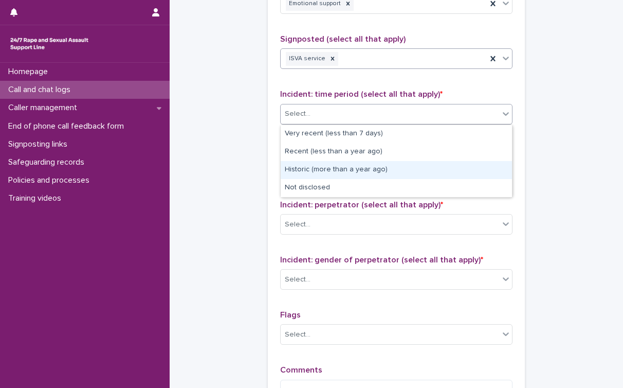
click at [332, 169] on div "Historic (more than a year ago)" at bounding box center [396, 170] width 231 height 18
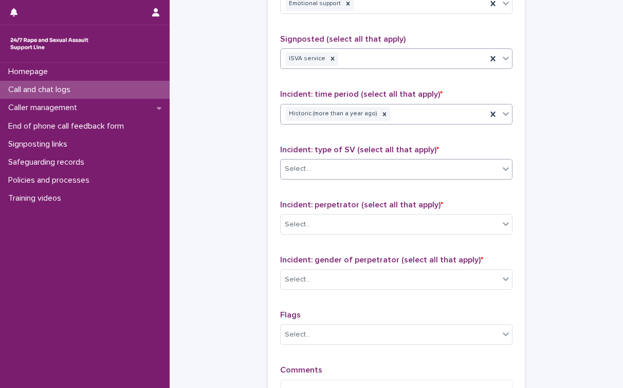
click at [331, 172] on div "Select..." at bounding box center [390, 168] width 219 height 17
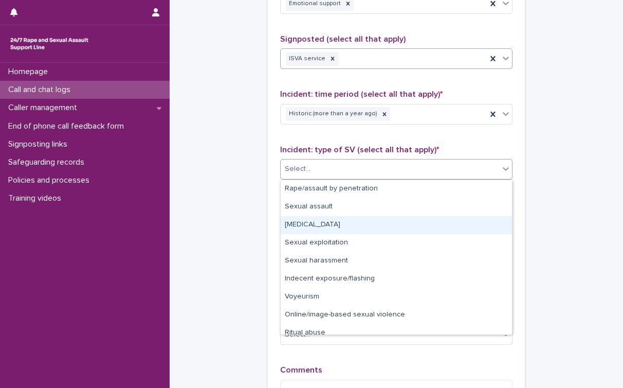
click at [319, 222] on div "Child sexual abuse" at bounding box center [396, 225] width 231 height 18
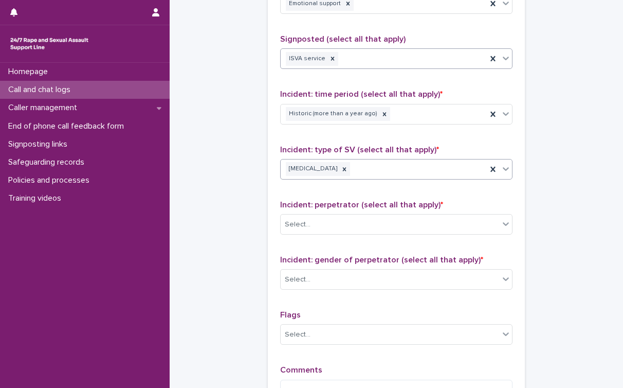
scroll to position [807, 0]
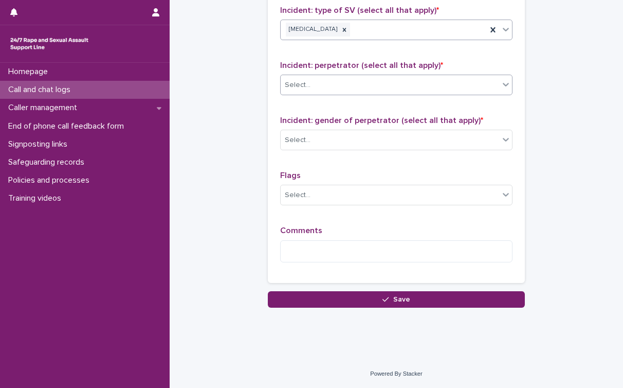
click at [351, 93] on div "Select..." at bounding box center [390, 85] width 219 height 17
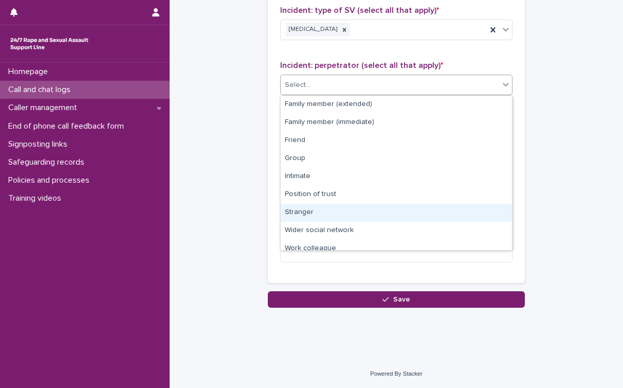
scroll to position [44, 0]
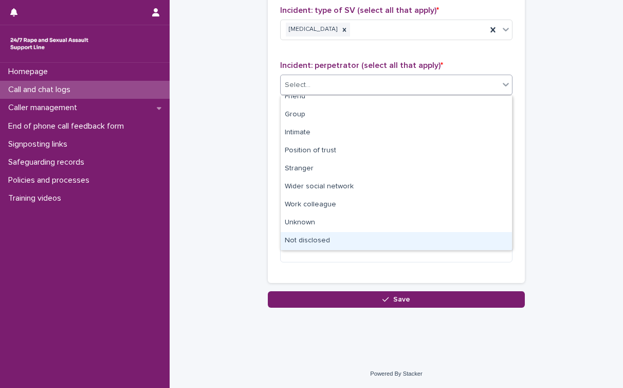
click at [310, 241] on div "Not disclosed" at bounding box center [396, 241] width 231 height 18
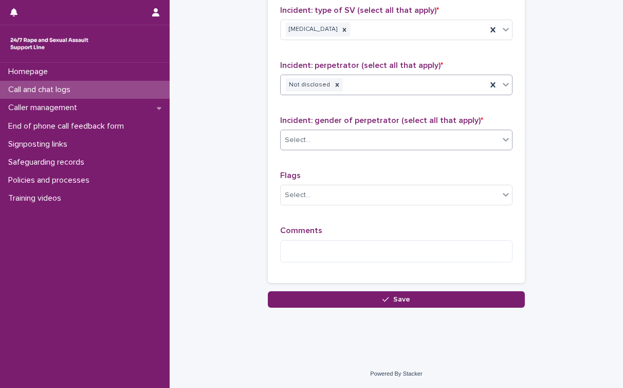
click at [317, 138] on div "Select..." at bounding box center [390, 140] width 219 height 17
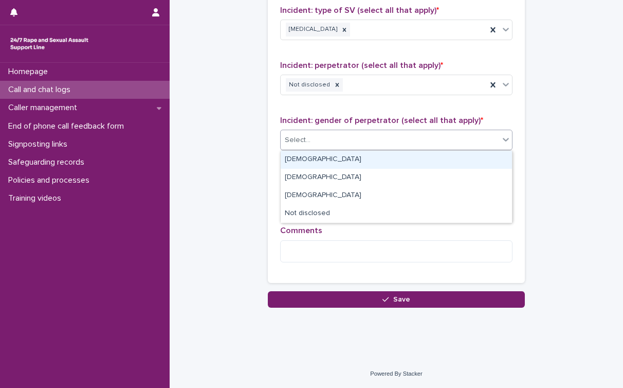
click at [309, 158] on div "Male" at bounding box center [396, 160] width 231 height 18
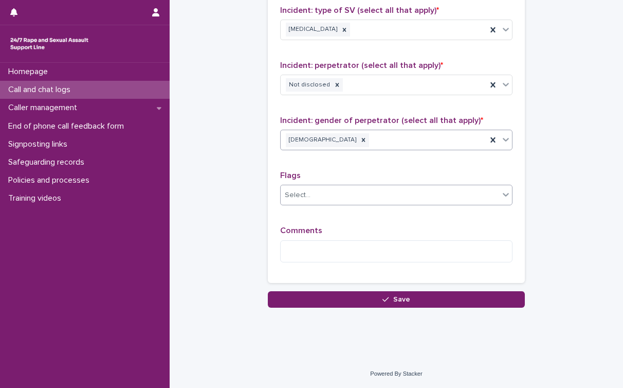
click at [307, 197] on div "Select..." at bounding box center [298, 195] width 26 height 11
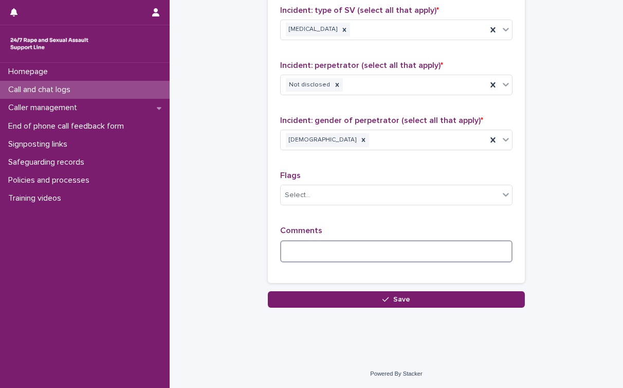
click at [310, 255] on textarea at bounding box center [396, 251] width 232 height 22
click at [424, 248] on textarea "**********" at bounding box center [396, 251] width 232 height 22
click at [428, 250] on textarea "**********" at bounding box center [396, 251] width 232 height 22
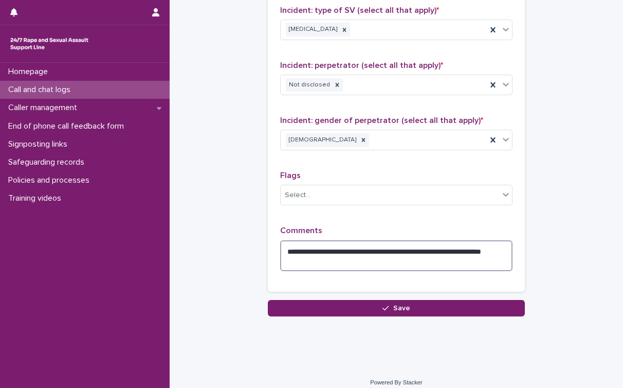
click at [378, 262] on textarea "**********" at bounding box center [396, 255] width 232 height 31
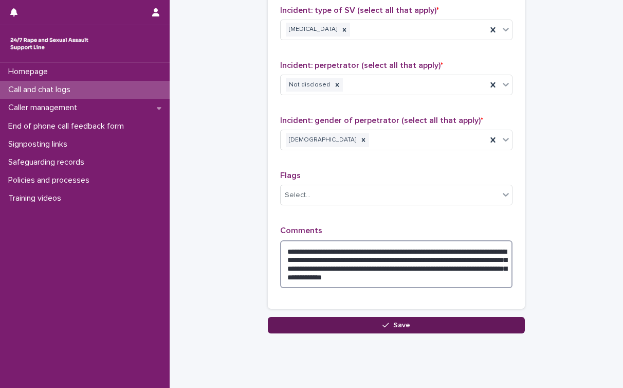
type textarea "**********"
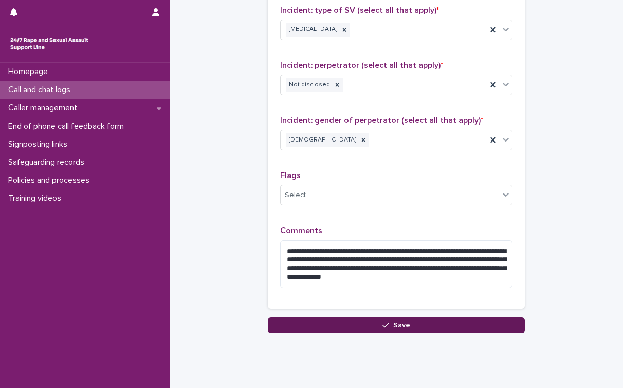
click at [437, 329] on button "Save" at bounding box center [396, 325] width 257 height 16
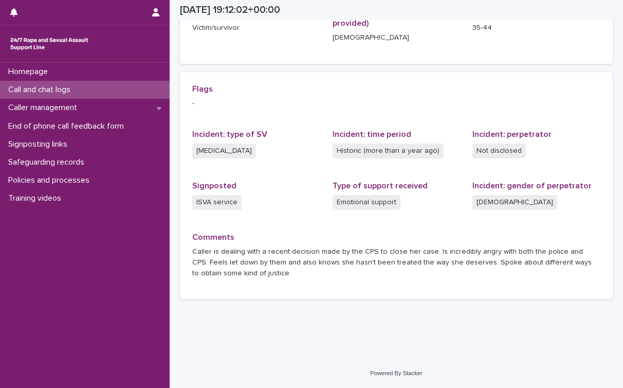
scroll to position [190, 0]
click at [44, 71] on p "Homepage" at bounding box center [30, 72] width 52 height 10
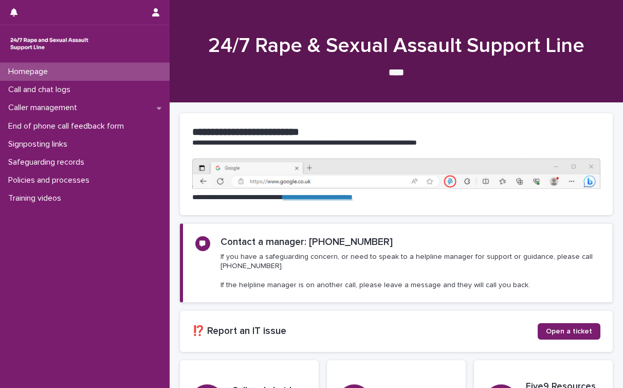
scroll to position [142, 0]
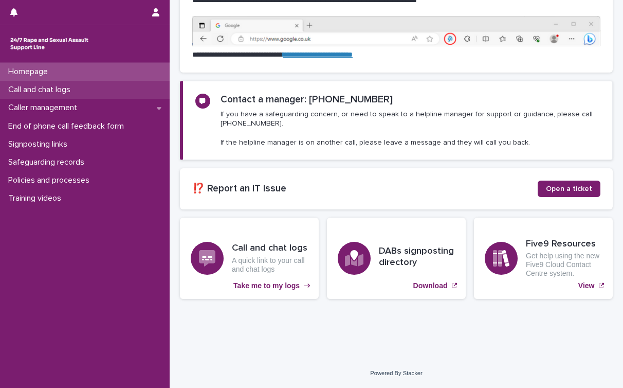
click at [60, 86] on p "Call and chat logs" at bounding box center [41, 90] width 75 height 10
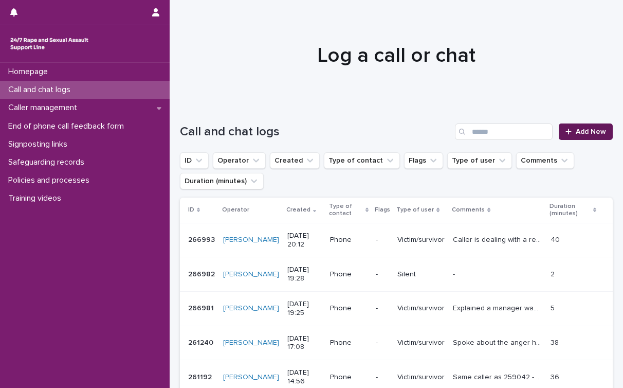
click at [508, 124] on link "Add New" at bounding box center [586, 131] width 54 height 16
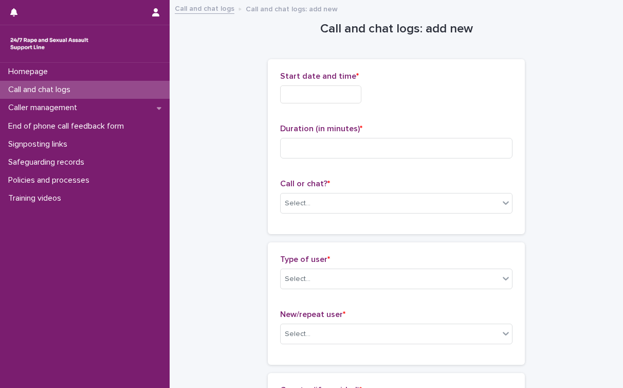
click at [328, 88] on input "text" at bounding box center [320, 94] width 81 height 18
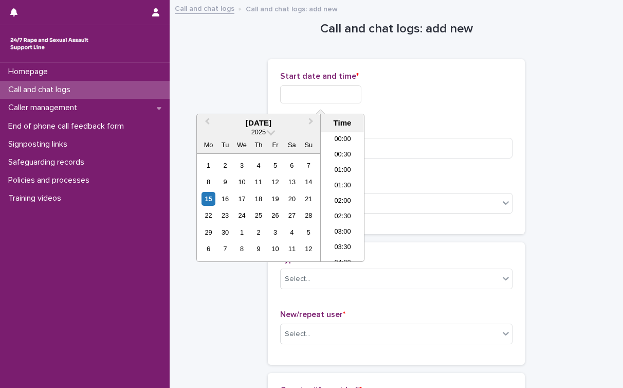
scroll to position [576, 0]
click at [353, 150] on li "19:00" at bounding box center [343, 149] width 44 height 15
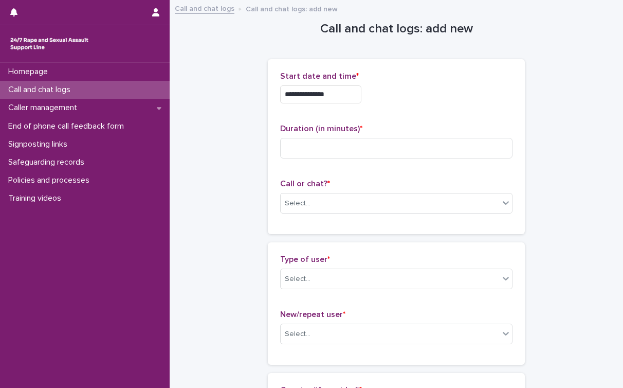
click at [344, 96] on input "**********" at bounding box center [320, 94] width 81 height 18
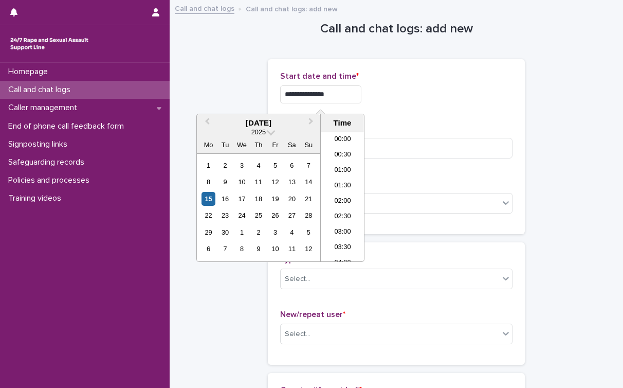
scroll to position [530, 0]
type input "**********"
click at [463, 79] on p "Start date and time *" at bounding box center [396, 76] width 232 height 10
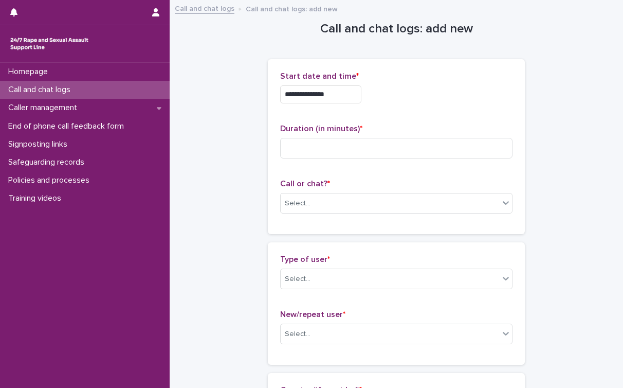
click at [350, 159] on div "Duration (in minutes) *" at bounding box center [396, 145] width 232 height 43
click at [358, 150] on input at bounding box center [396, 148] width 232 height 21
type input "*"
click at [314, 206] on div "Select..." at bounding box center [390, 203] width 219 height 17
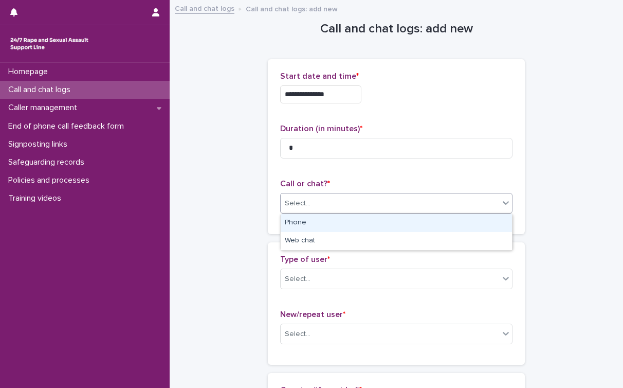
click at [306, 229] on div "Phone" at bounding box center [396, 223] width 231 height 18
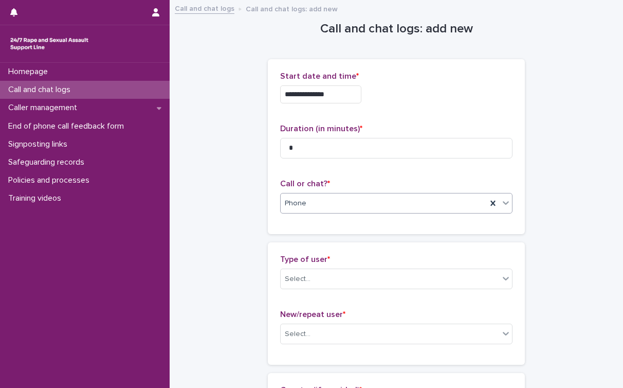
click at [306, 267] on div "Type of user * Select..." at bounding box center [396, 276] width 232 height 43
click at [305, 277] on div "Select..." at bounding box center [298, 279] width 26 height 11
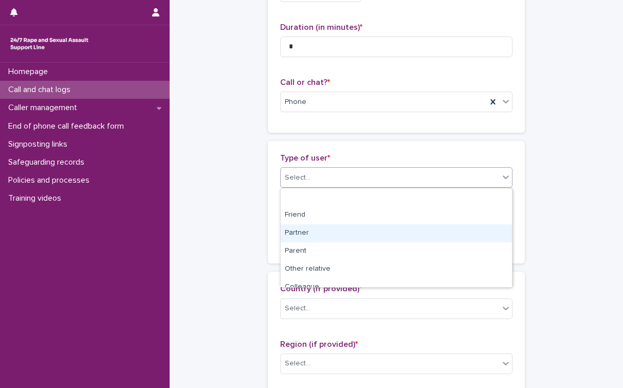
scroll to position [171, 0]
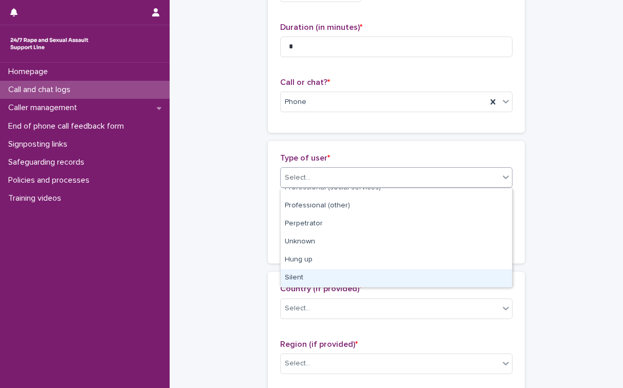
click at [310, 272] on div "Silent" at bounding box center [396, 278] width 231 height 18
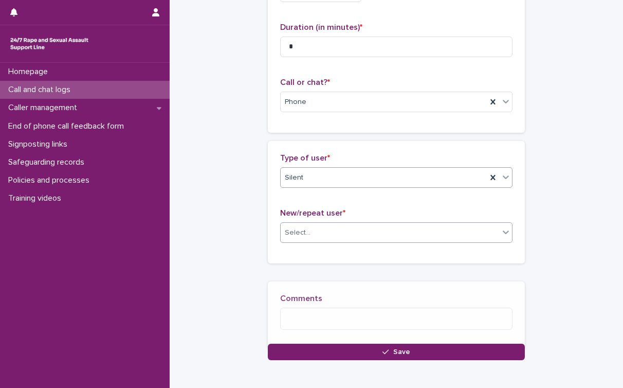
click at [317, 229] on div "Select..." at bounding box center [390, 232] width 219 height 17
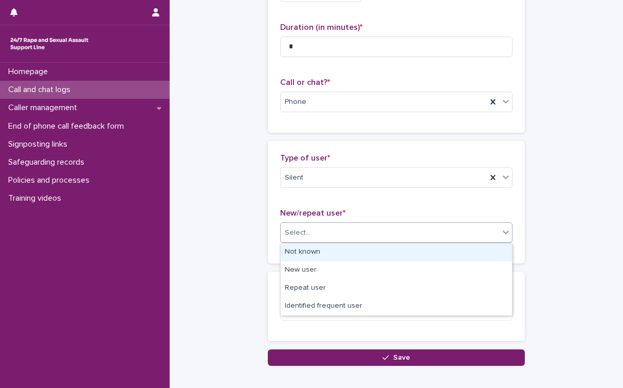
click at [310, 251] on div "Not known" at bounding box center [396, 252] width 231 height 18
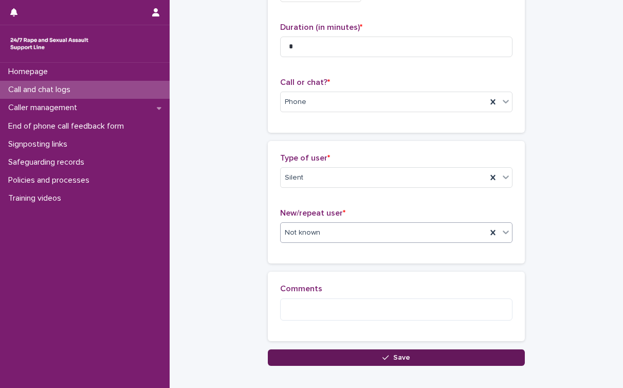
click at [381, 363] on button "Save" at bounding box center [396, 357] width 257 height 16
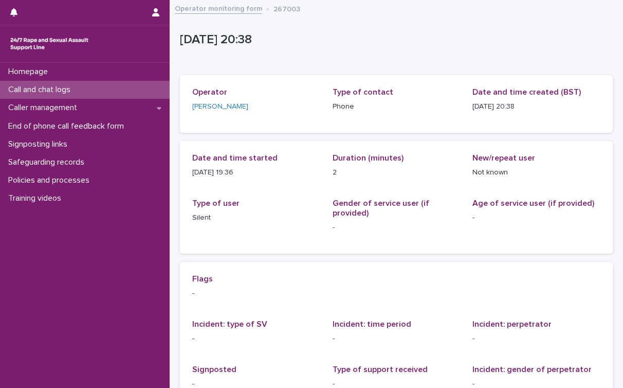
click at [93, 95] on div "Call and chat logs" at bounding box center [85, 90] width 170 height 18
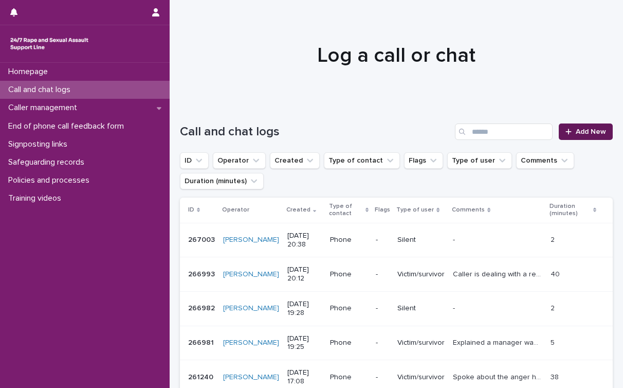
click at [508, 130] on span "Add New" at bounding box center [591, 131] width 30 height 7
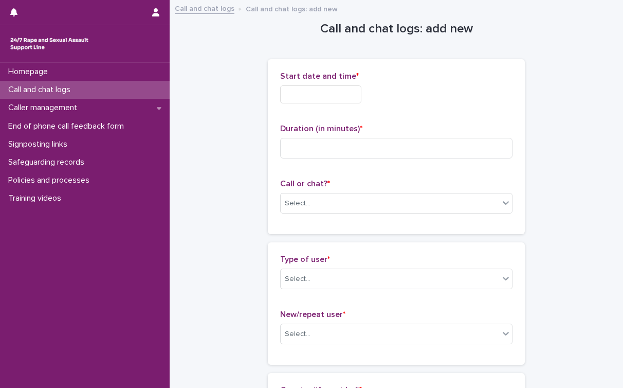
click at [329, 101] on input "text" at bounding box center [320, 94] width 81 height 18
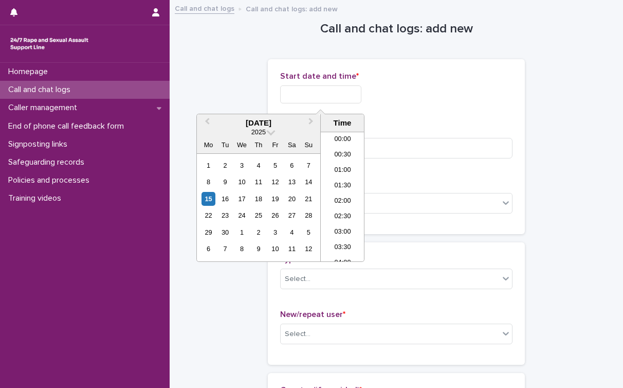
scroll to position [576, 0]
click at [348, 175] on li "20:00" at bounding box center [343, 180] width 44 height 15
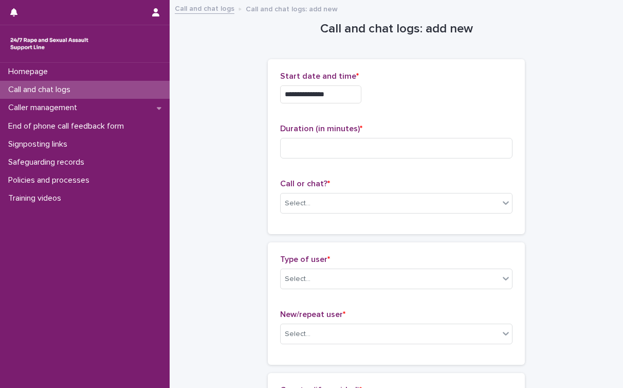
click at [341, 95] on input "**********" at bounding box center [320, 94] width 81 height 18
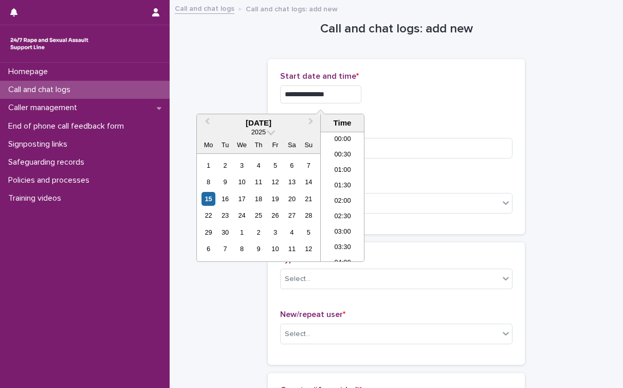
scroll to position [560, 0]
type input "**********"
click at [416, 108] on div "**********" at bounding box center [396, 91] width 232 height 40
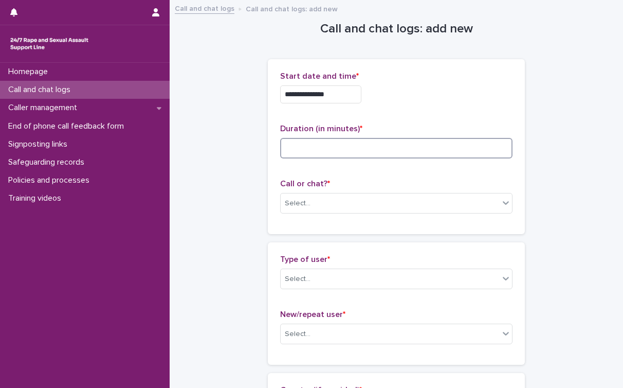
click at [368, 138] on input at bounding box center [396, 148] width 232 height 21
type input "*"
click at [360, 212] on div "Select..." at bounding box center [396, 203] width 232 height 21
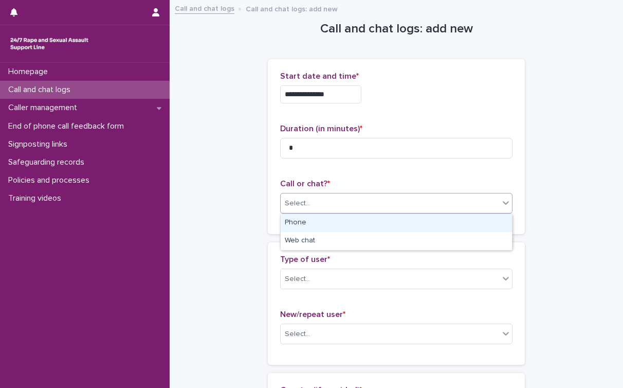
click at [342, 223] on div "Phone" at bounding box center [396, 223] width 231 height 18
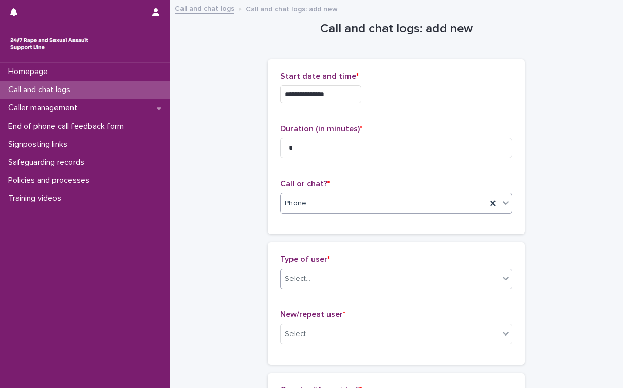
click at [333, 278] on div "Select..." at bounding box center [390, 278] width 219 height 17
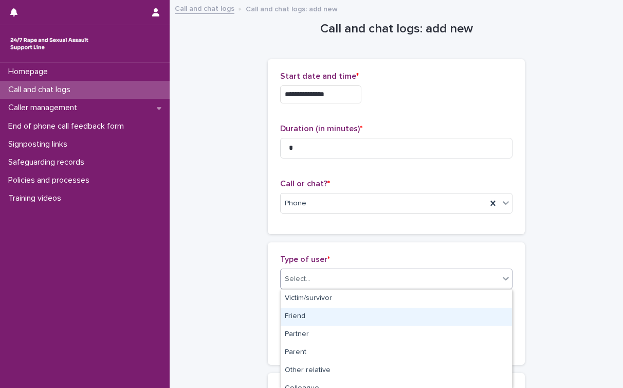
click at [319, 319] on div "Friend" at bounding box center [396, 316] width 231 height 18
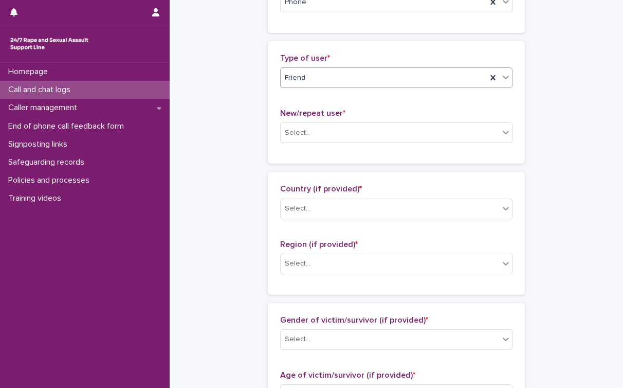
scroll to position [193, 0]
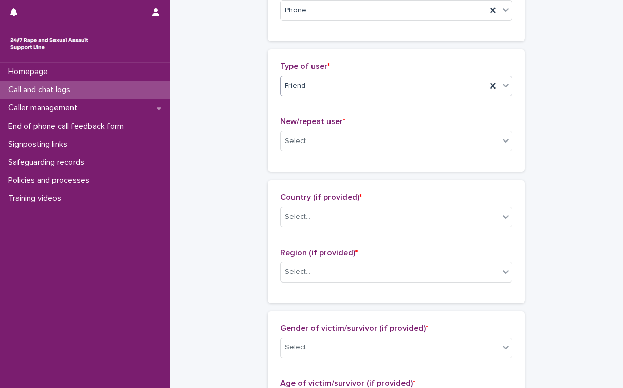
click at [324, 86] on div "Friend" at bounding box center [384, 86] width 206 height 17
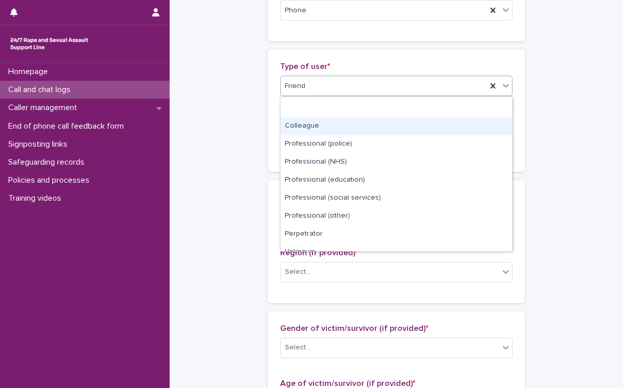
scroll to position [116, 0]
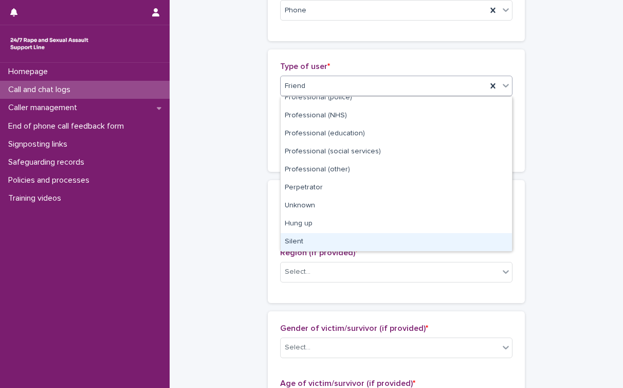
click at [308, 238] on div "Silent" at bounding box center [396, 242] width 231 height 18
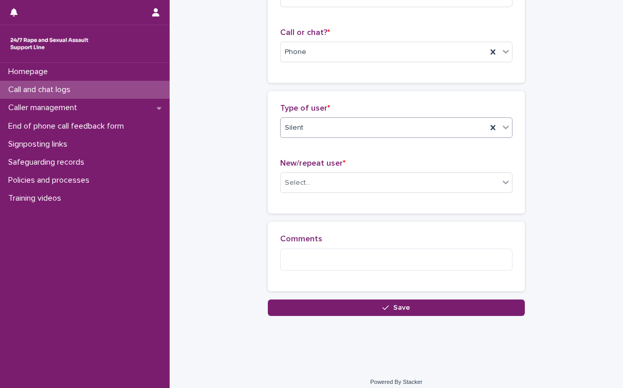
scroll to position [159, 0]
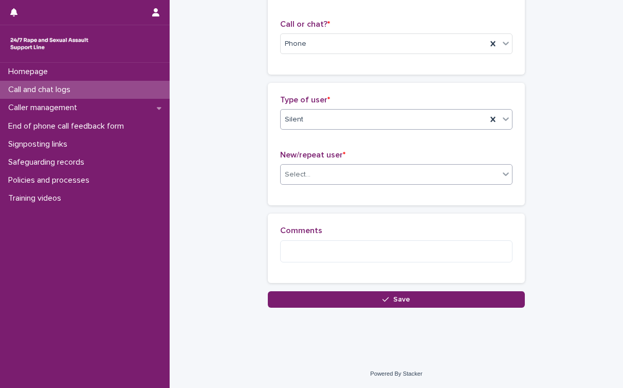
click at [320, 180] on div "Select..." at bounding box center [390, 174] width 219 height 17
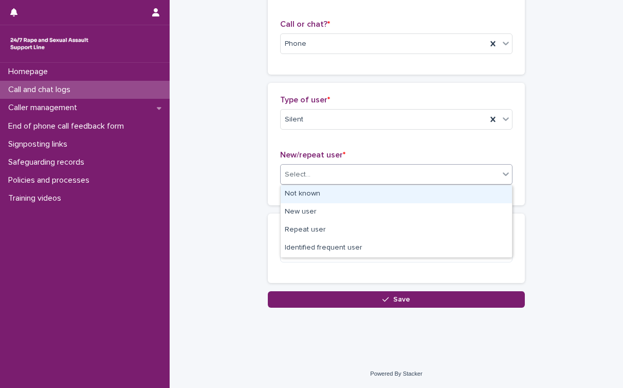
click at [319, 198] on div "Not known" at bounding box center [396, 194] width 231 height 18
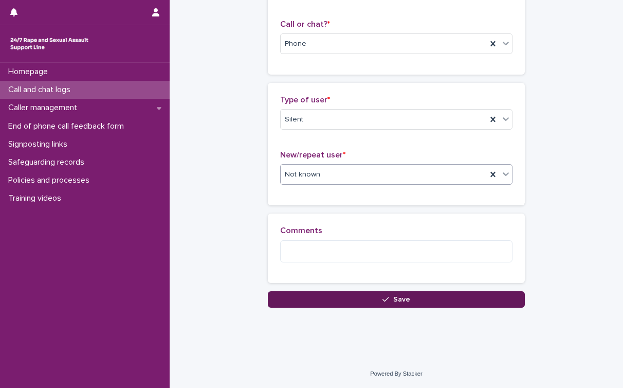
click at [351, 296] on button "Save" at bounding box center [396, 299] width 257 height 16
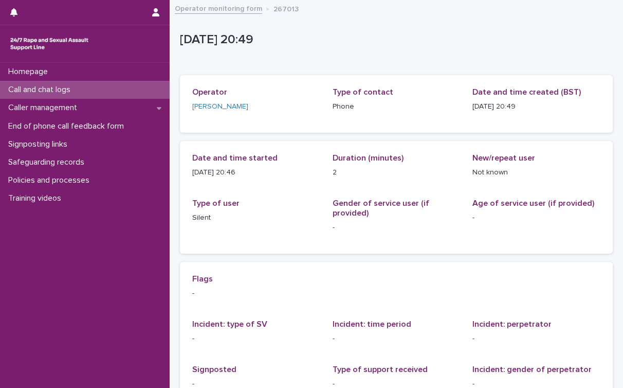
click at [44, 94] on p "Call and chat logs" at bounding box center [41, 90] width 75 height 10
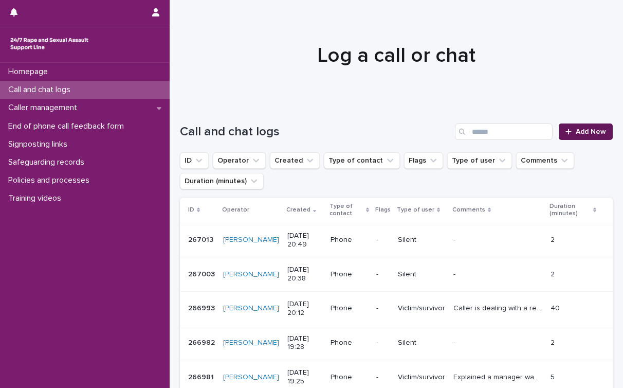
click at [508, 131] on span "Add New" at bounding box center [591, 131] width 30 height 7
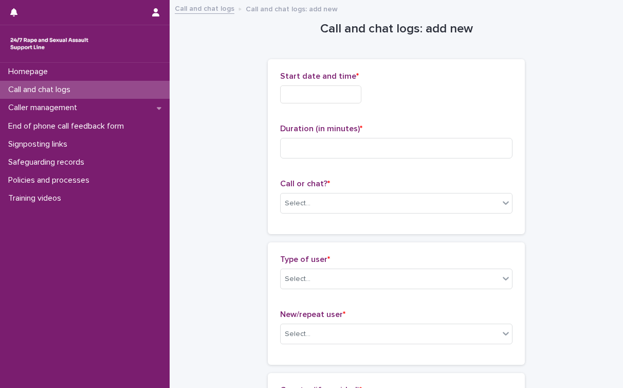
click at [328, 98] on input "text" at bounding box center [320, 94] width 81 height 18
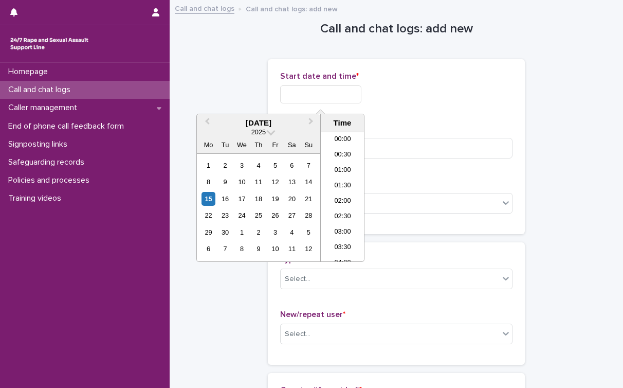
scroll to position [576, 0]
click at [213, 198] on div "15" at bounding box center [209, 199] width 14 height 14
click at [346, 180] on li "20:00" at bounding box center [343, 180] width 44 height 15
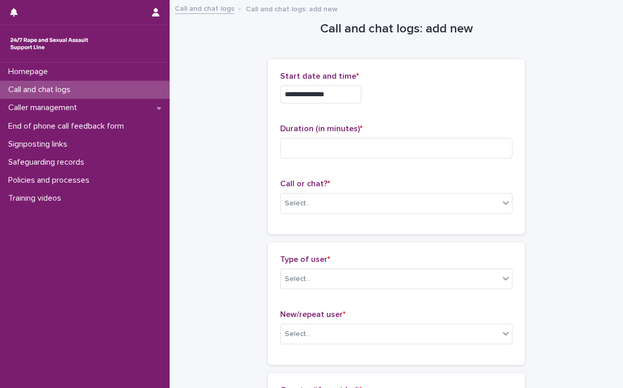
click at [351, 97] on input "**********" at bounding box center [320, 94] width 81 height 18
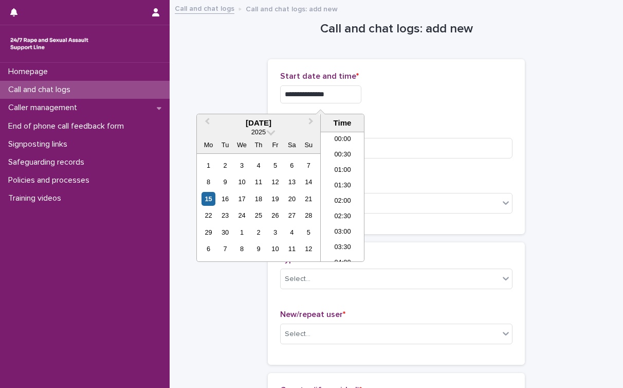
scroll to position [560, 0]
type input "**********"
click at [422, 97] on div "**********" at bounding box center [396, 94] width 232 height 18
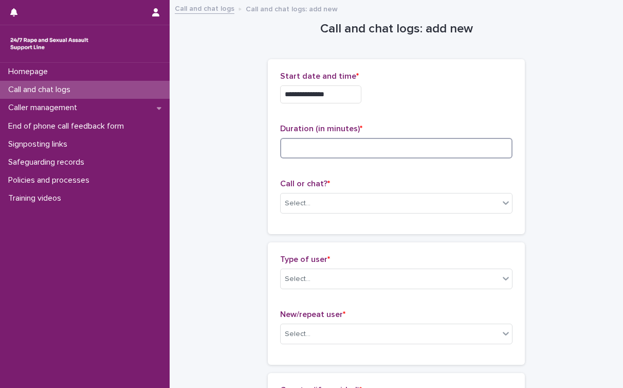
click at [348, 142] on input at bounding box center [396, 148] width 232 height 21
type input "*"
click at [324, 211] on div "Select..." at bounding box center [390, 203] width 219 height 17
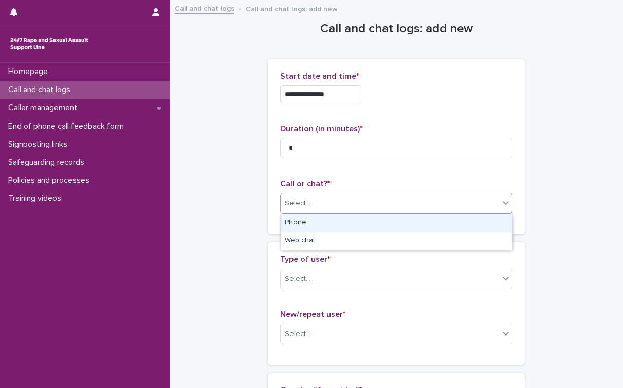
click at [320, 226] on div "Phone" at bounding box center [396, 223] width 231 height 18
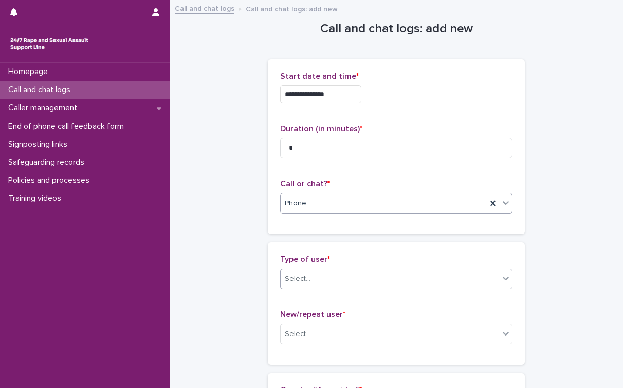
click at [309, 274] on div "Select..." at bounding box center [298, 279] width 26 height 11
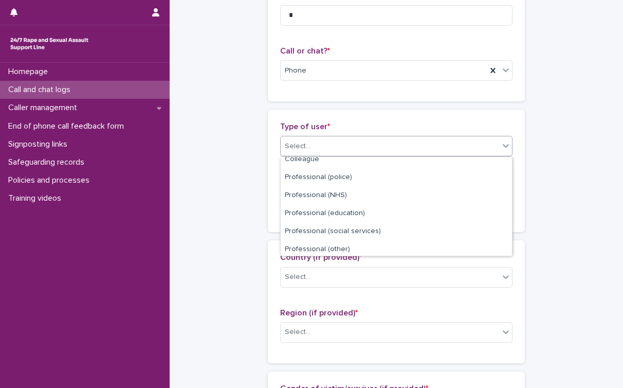
scroll to position [171, 0]
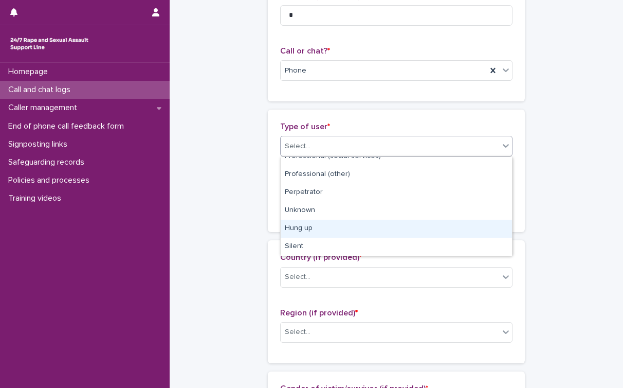
click at [314, 227] on div "Hung up" at bounding box center [396, 229] width 231 height 18
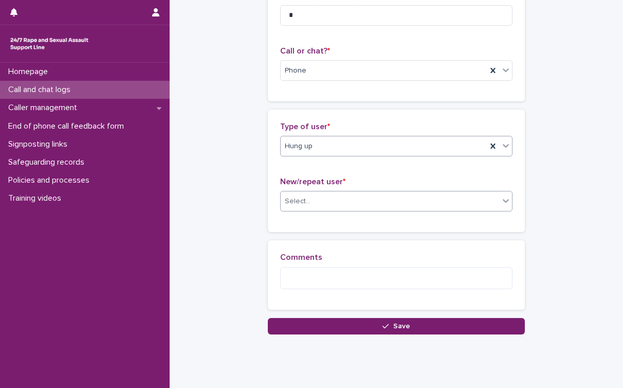
click at [324, 205] on div "Select..." at bounding box center [390, 201] width 219 height 17
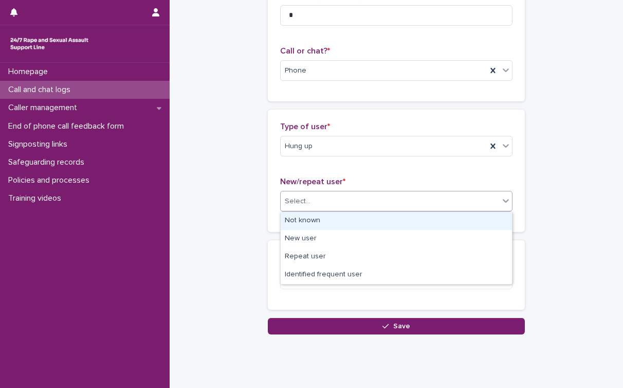
click at [312, 223] on div "Not known" at bounding box center [396, 221] width 231 height 18
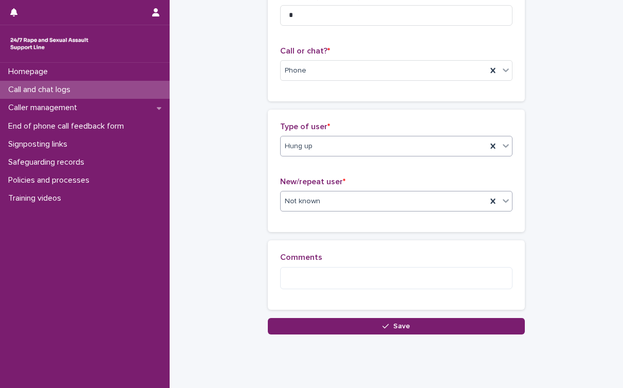
click at [327, 151] on div "Hung up" at bounding box center [384, 146] width 206 height 17
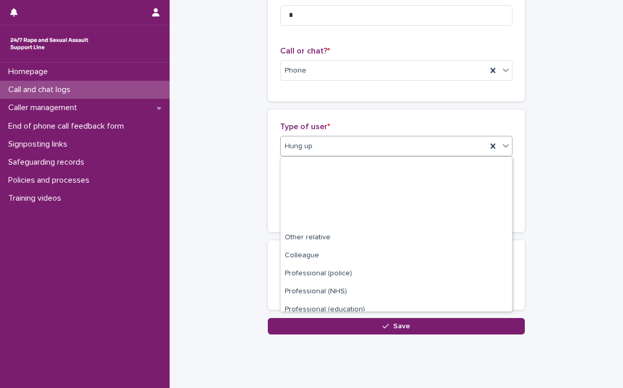
scroll to position [116, 0]
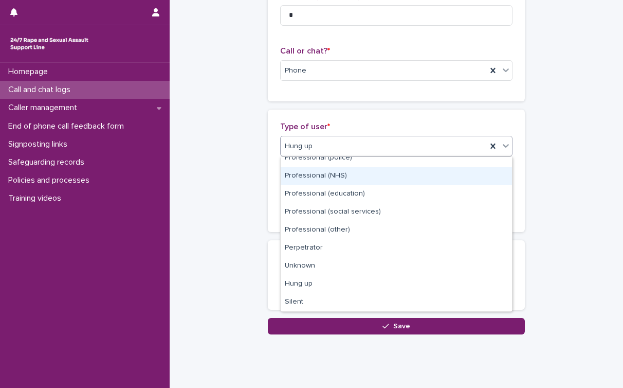
click at [217, 238] on div "**********" at bounding box center [396, 101] width 433 height 466
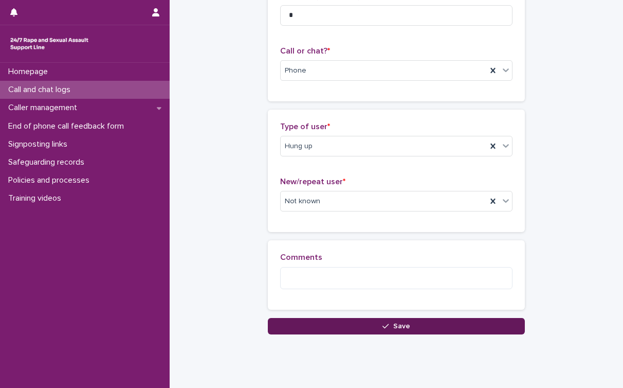
click at [331, 326] on button "Save" at bounding box center [396, 326] width 257 height 16
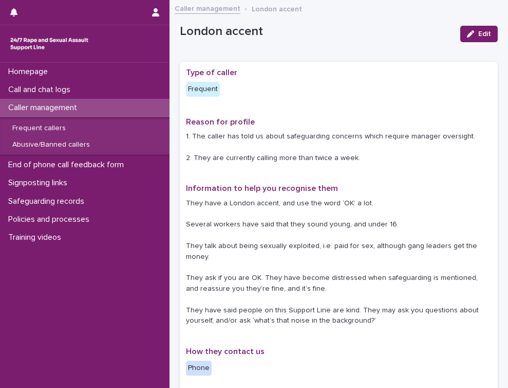
click at [25, 72] on p "Homepage" at bounding box center [30, 72] width 52 height 10
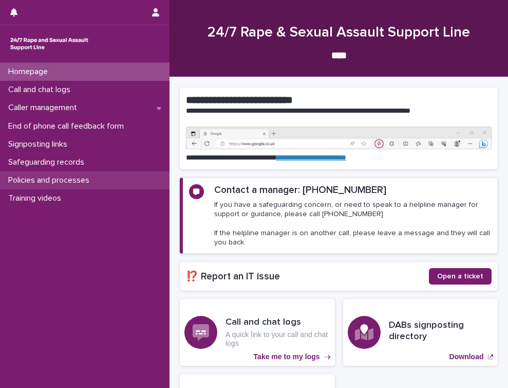
click at [86, 182] on p "Policies and processes" at bounding box center [51, 180] width 94 height 10
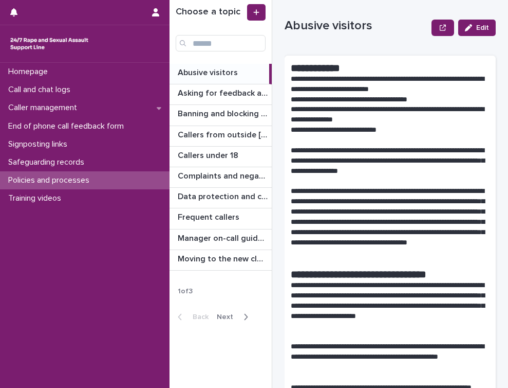
click at [503, 52] on div "**********" at bounding box center [397, 194] width 224 height 388
